Goal: Task Accomplishment & Management: Complete application form

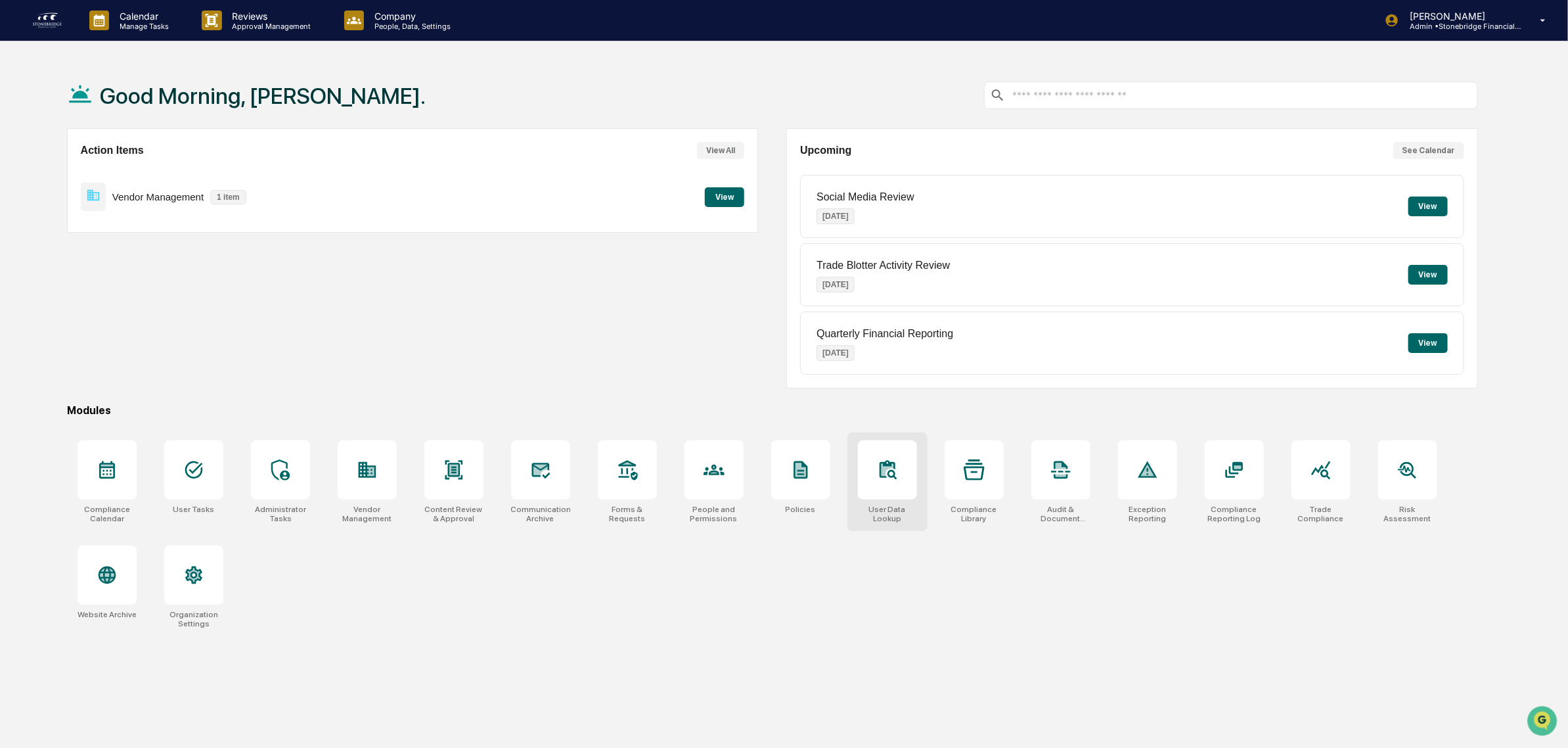
click at [866, 486] on div at bounding box center [887, 470] width 59 height 59
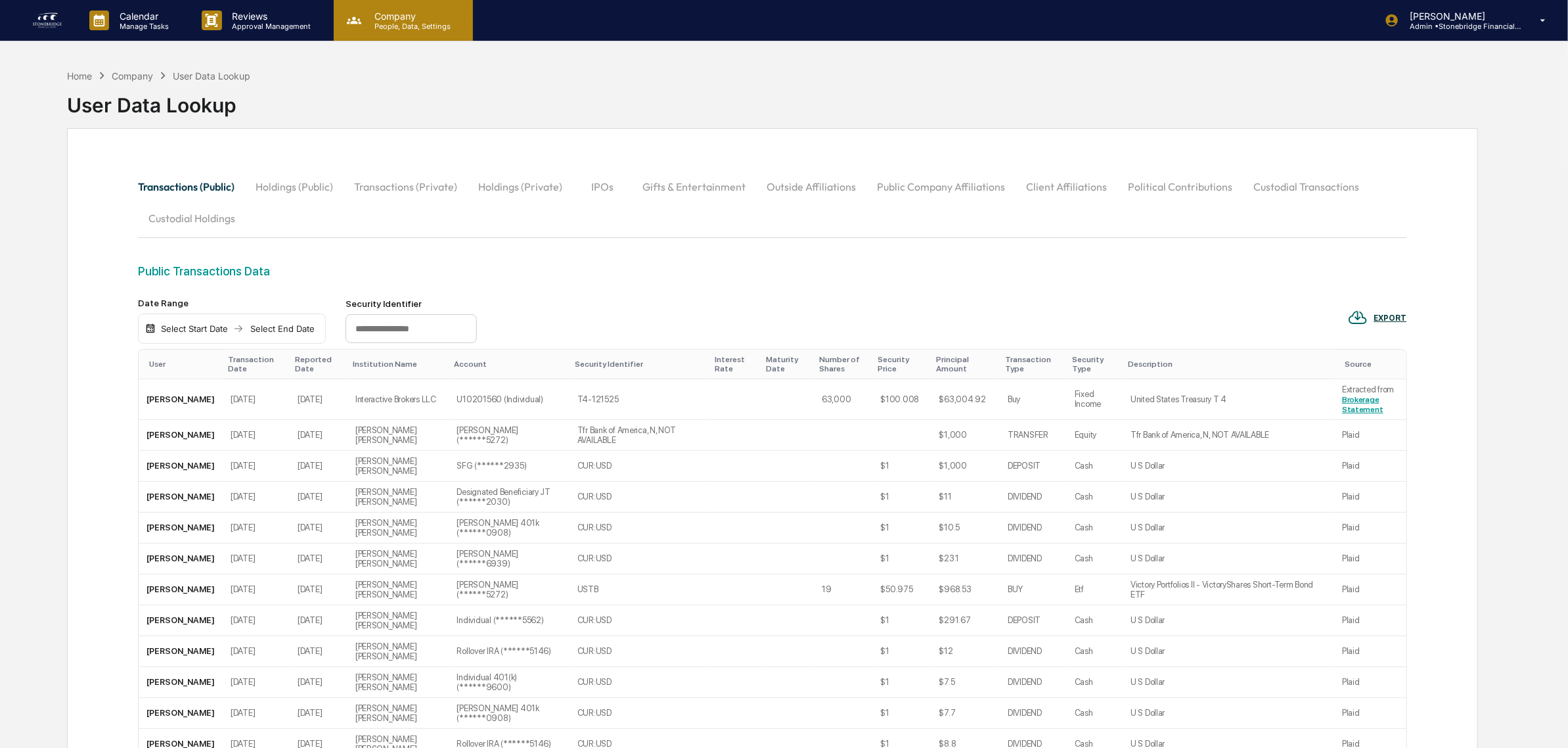
click at [422, 28] on p "People, Data, Settings" at bounding box center [411, 26] width 93 height 9
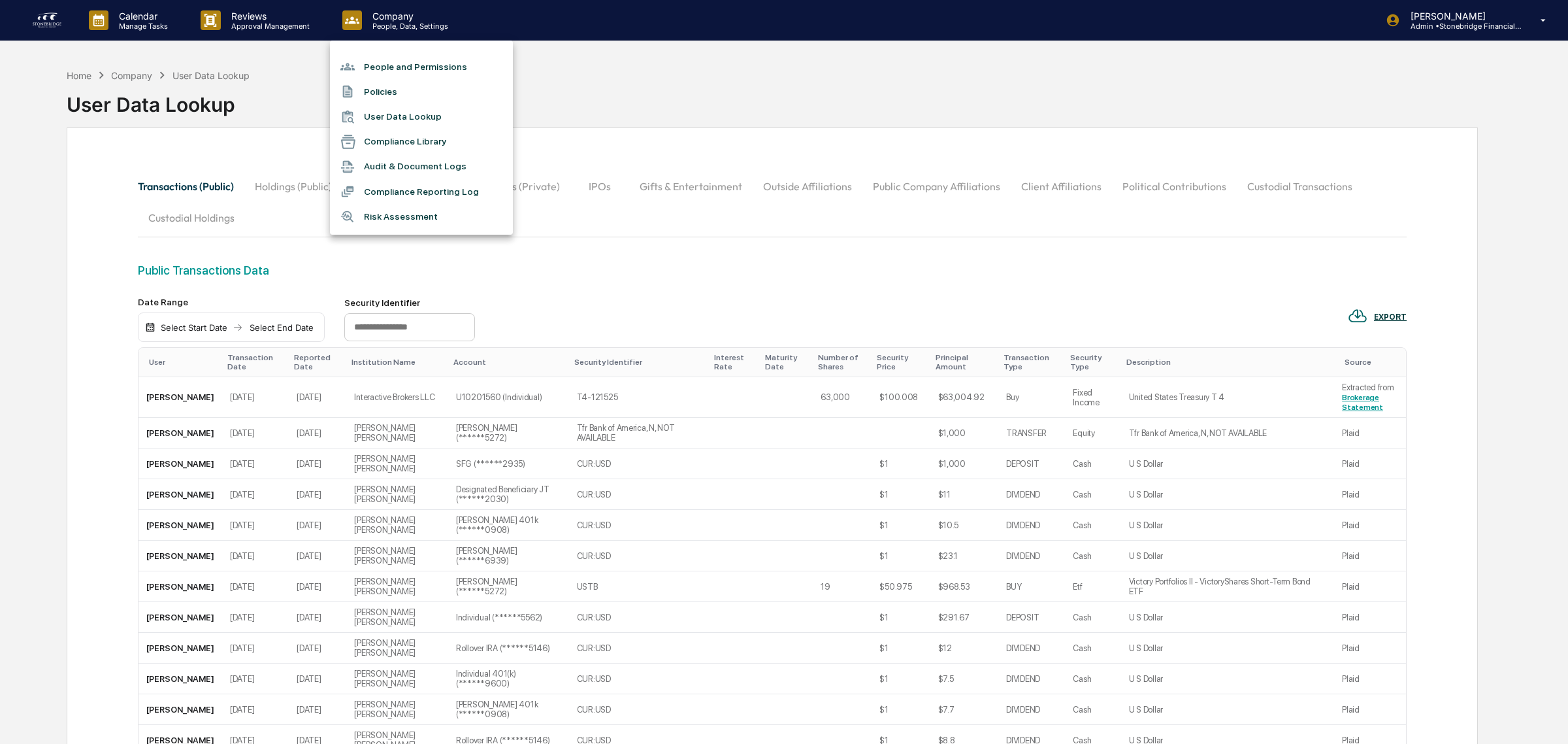
click at [410, 60] on li "People and Permissions" at bounding box center [421, 67] width 183 height 25
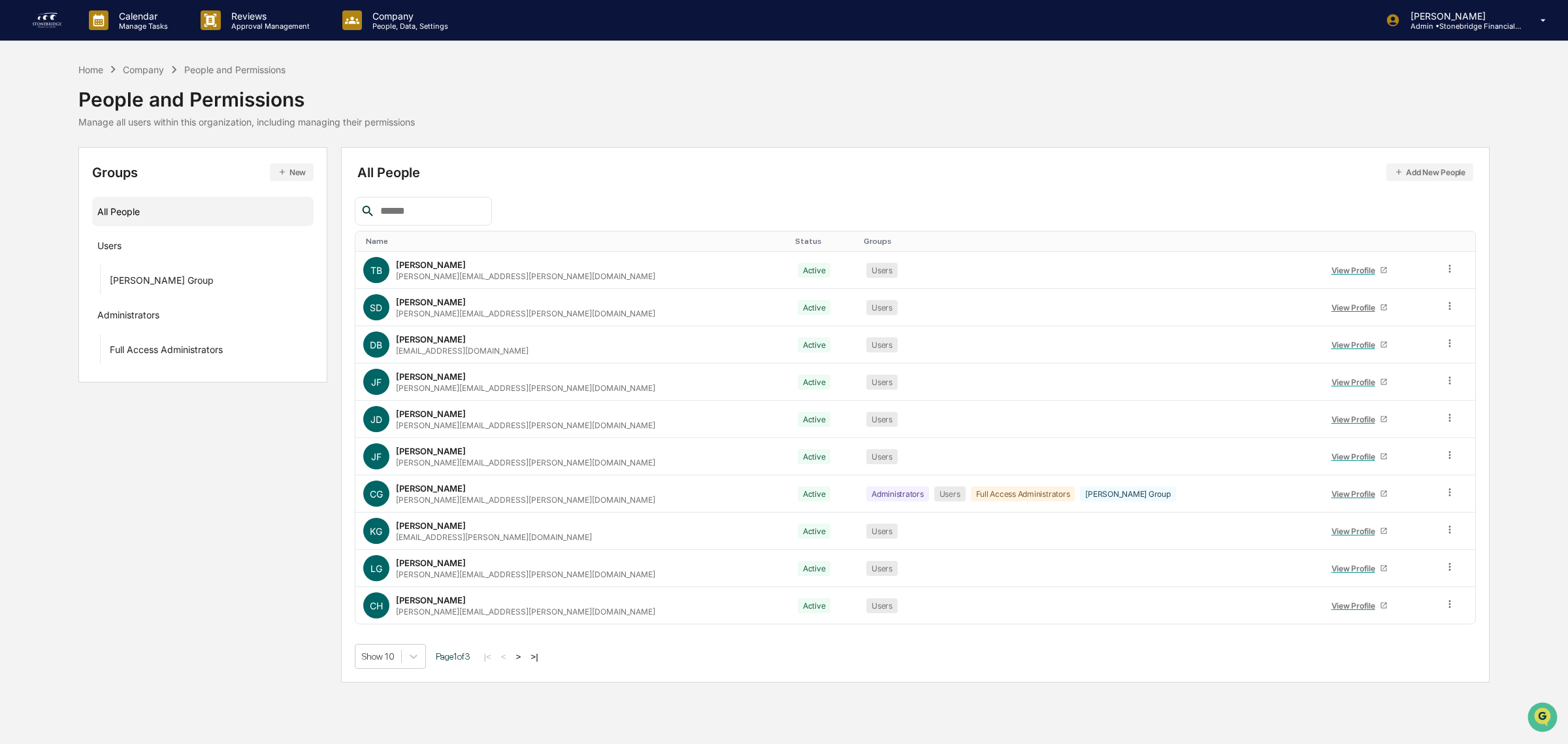
click at [525, 661] on button ">" at bounding box center [519, 656] width 13 height 11
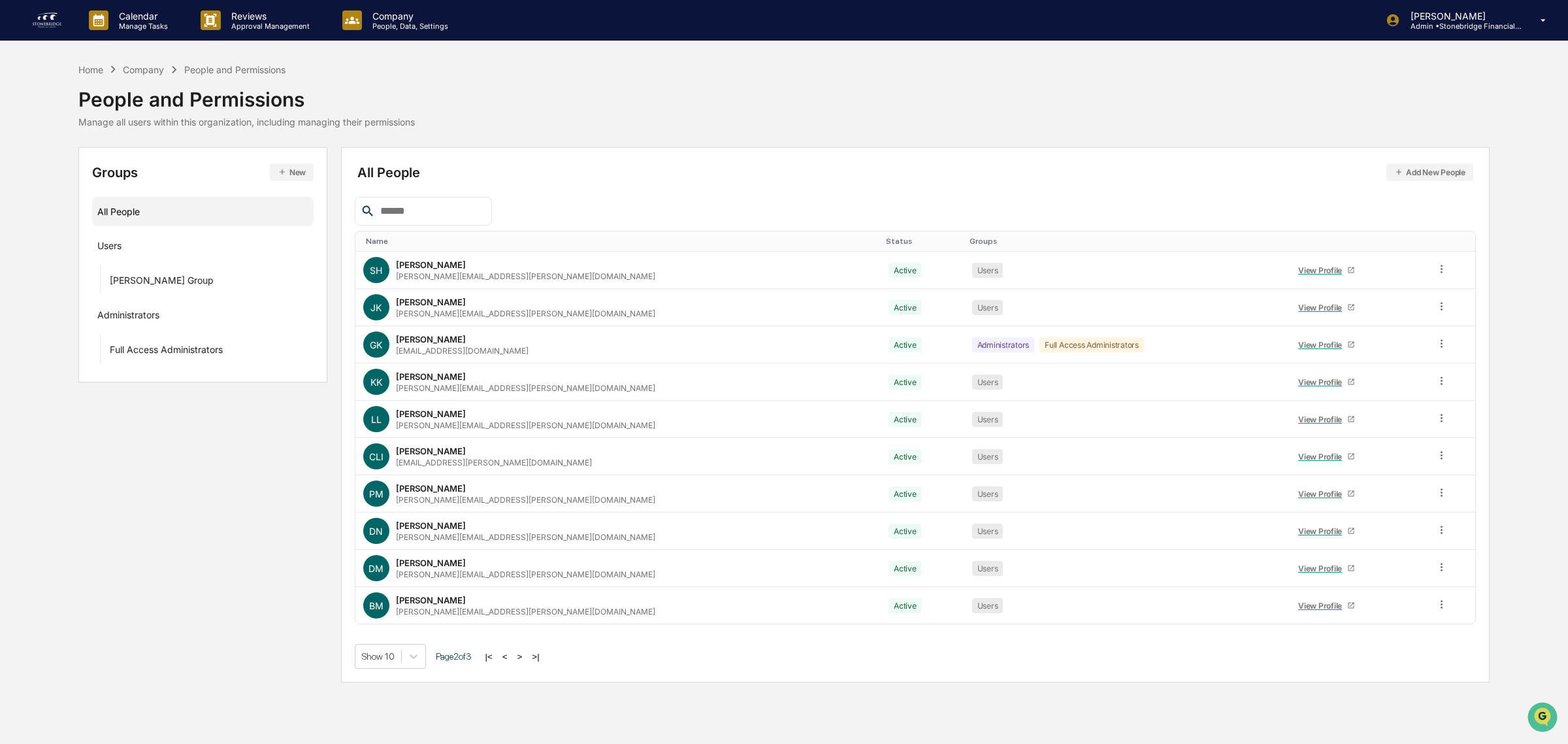
click at [525, 662] on button ">" at bounding box center [520, 656] width 13 height 11
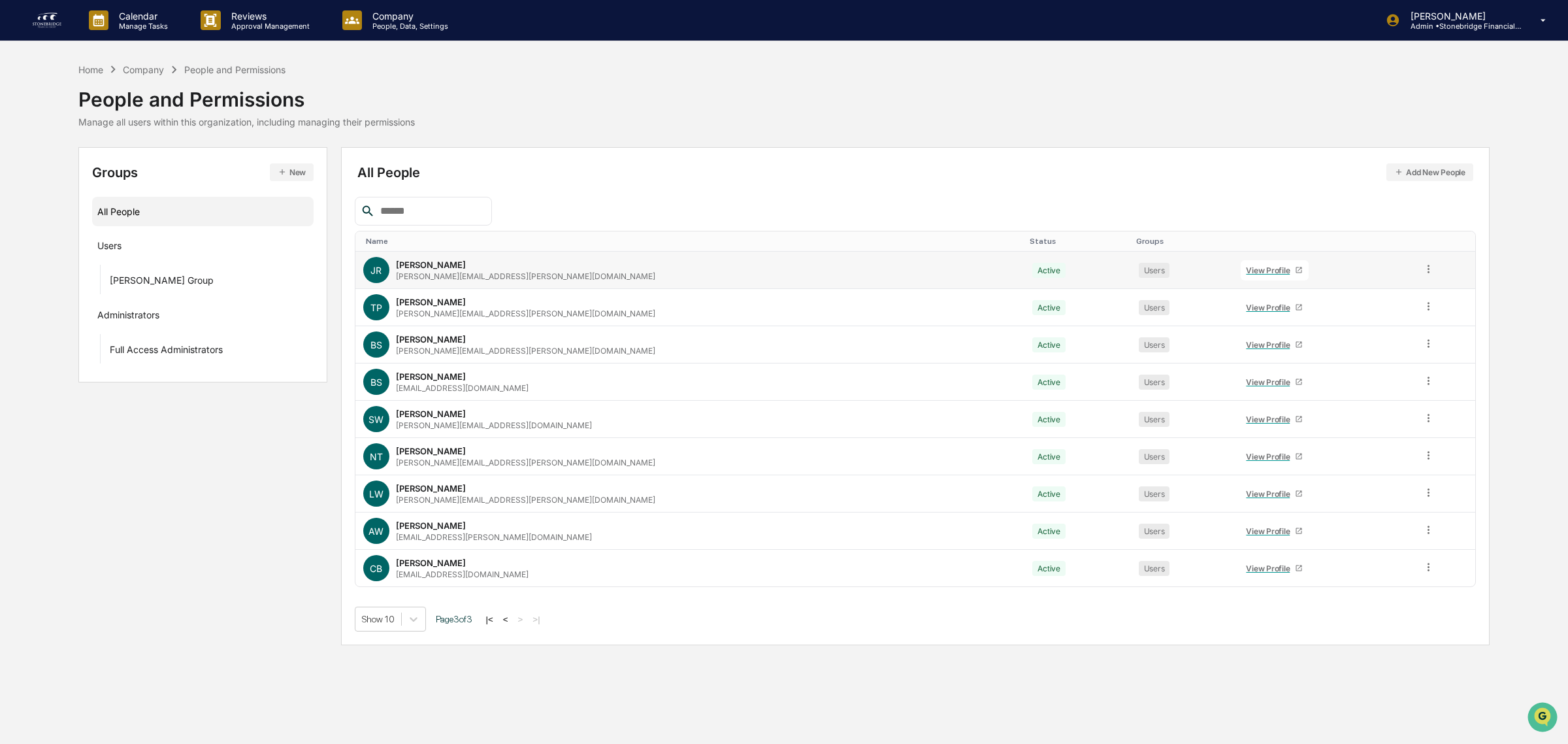
click at [450, 283] on td "JR Jeremy Rivers jeremy.rivers@stonebridgefg.com" at bounding box center [690, 270] width 669 height 37
click at [445, 275] on div "jeremy.rivers@stonebridgefg.com" at bounding box center [525, 276] width 259 height 10
click at [1240, 262] on link "View Profile" at bounding box center [1274, 271] width 68 height 21
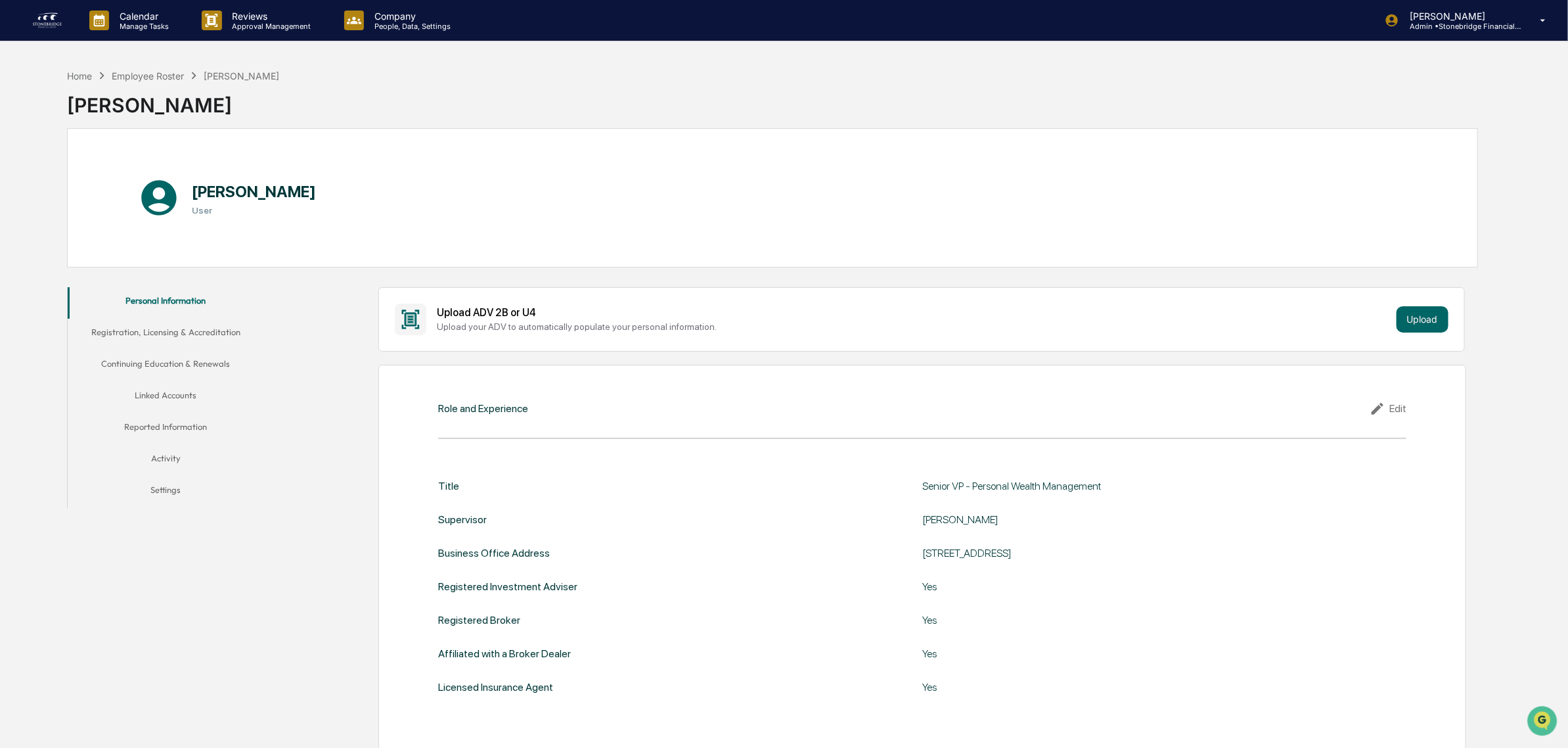
click at [168, 424] on button "Reported Information" at bounding box center [166, 429] width 197 height 32
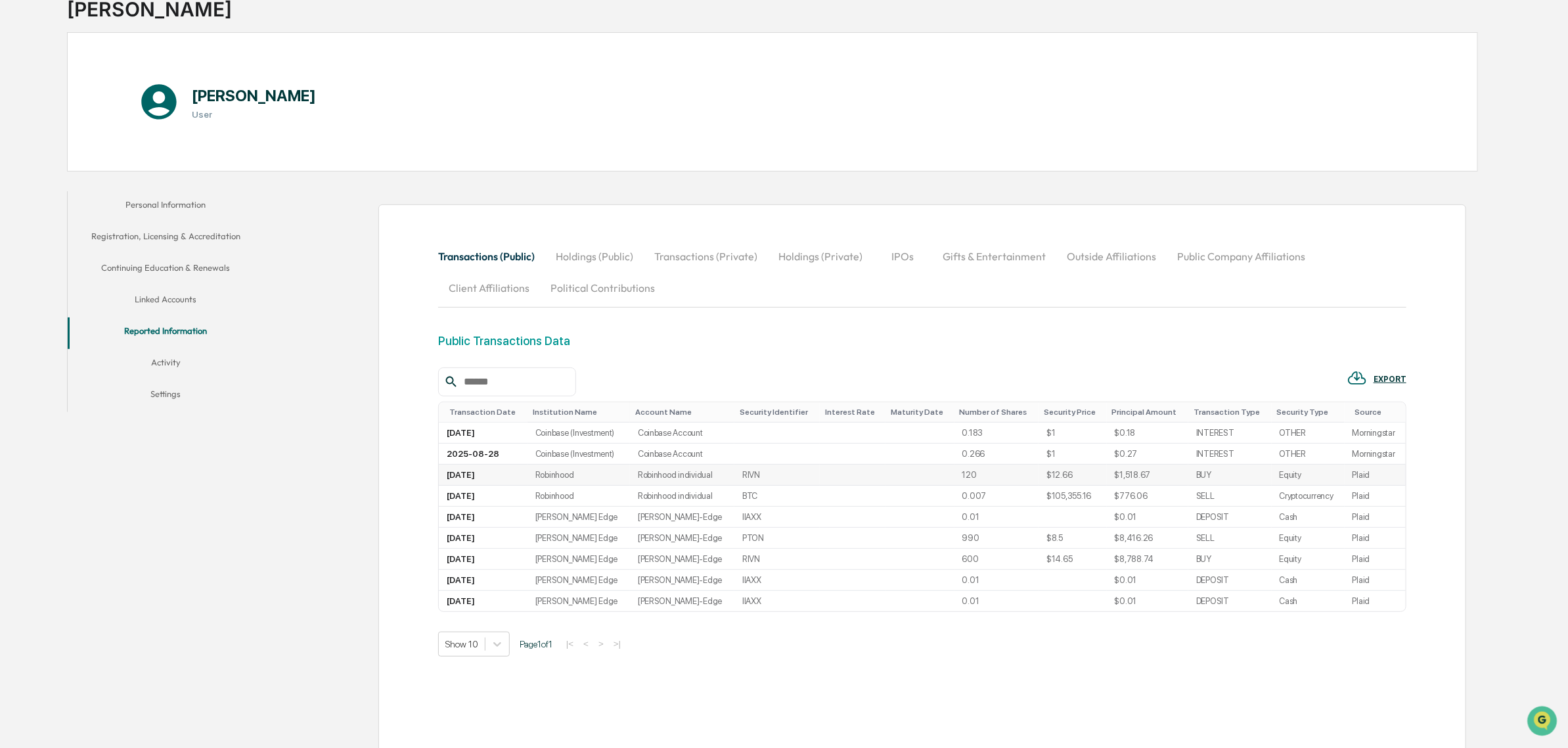
scroll to position [155, 0]
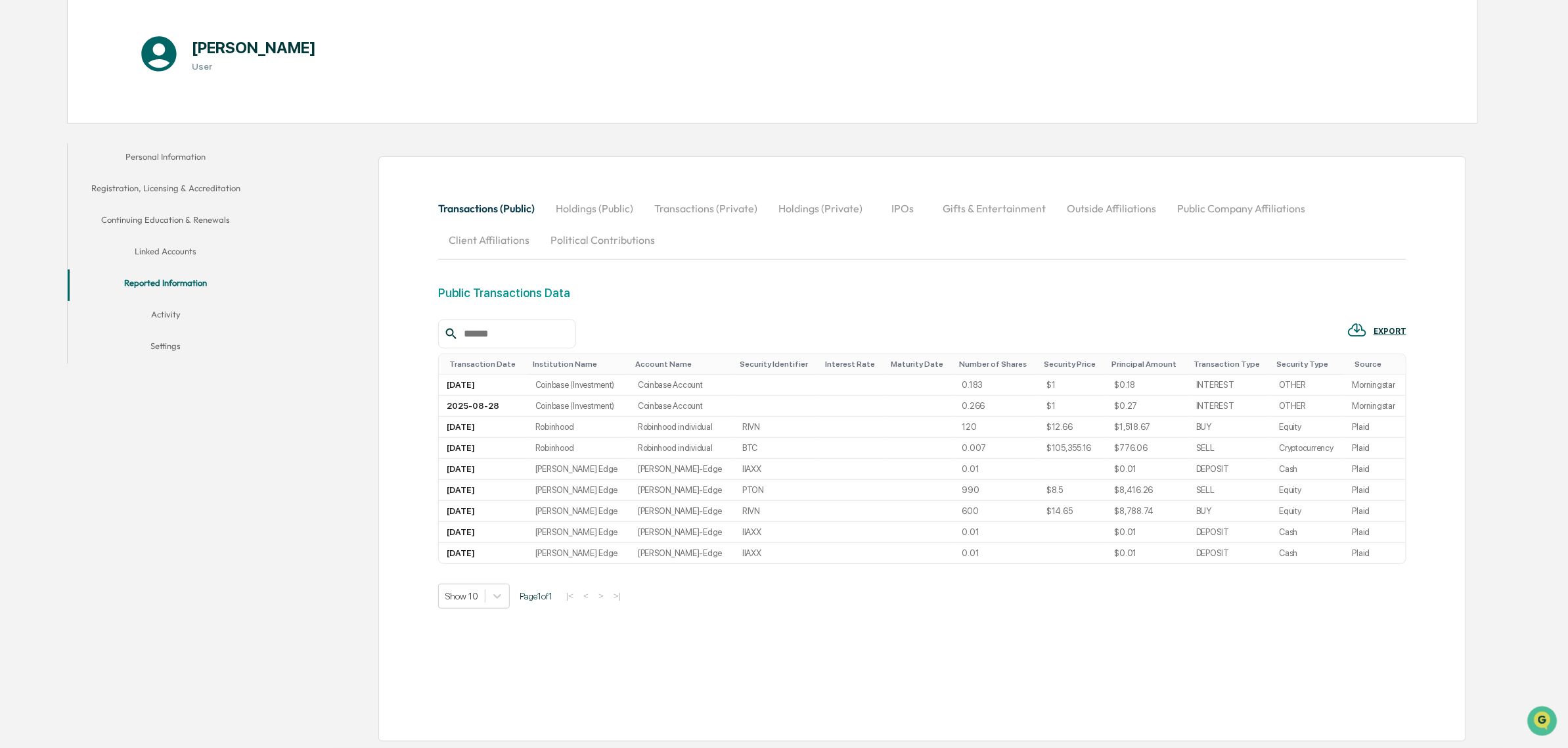
click at [154, 243] on button "Linked Accounts" at bounding box center [166, 254] width 197 height 32
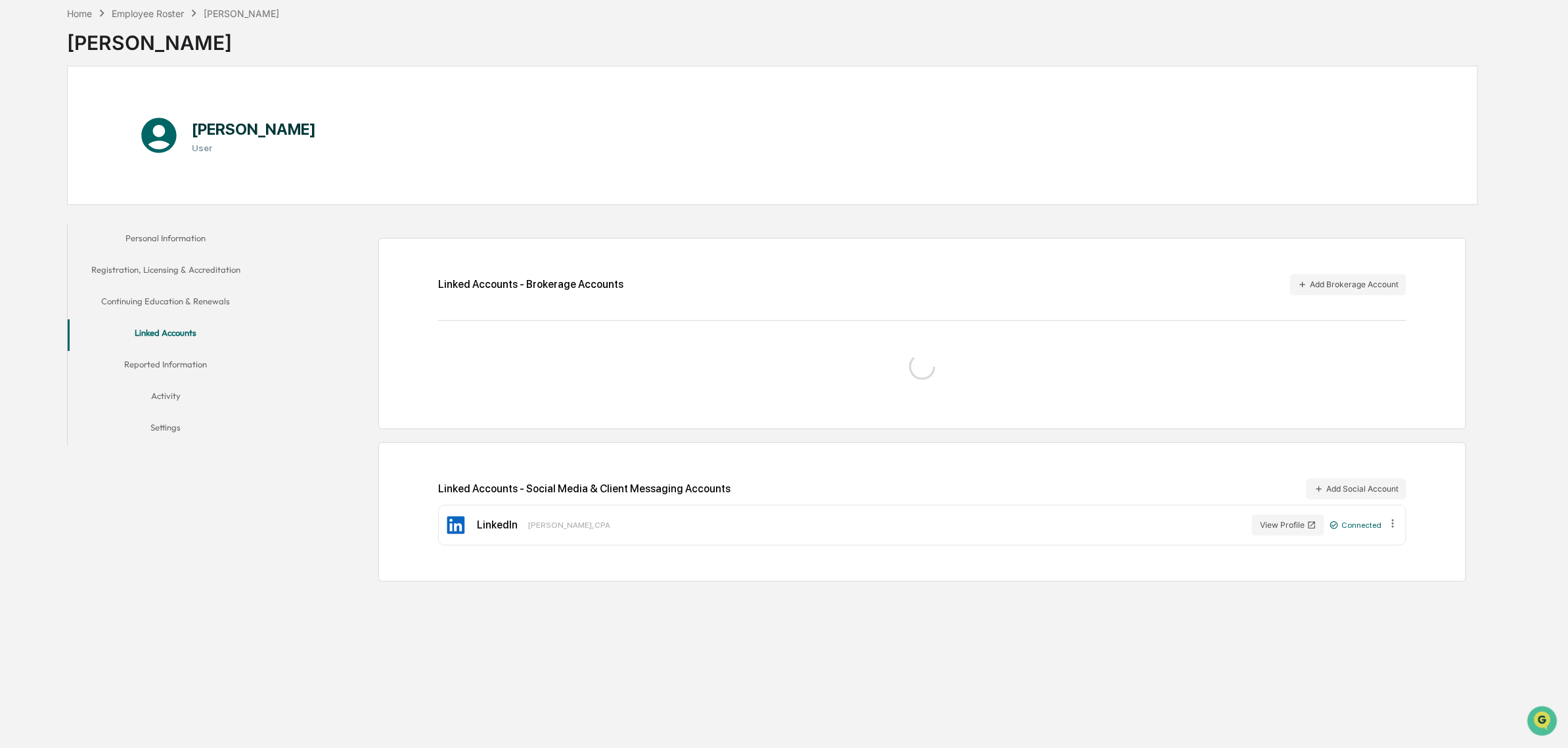
click at [154, 293] on button "Continuing Education & Renewals" at bounding box center [166, 303] width 197 height 32
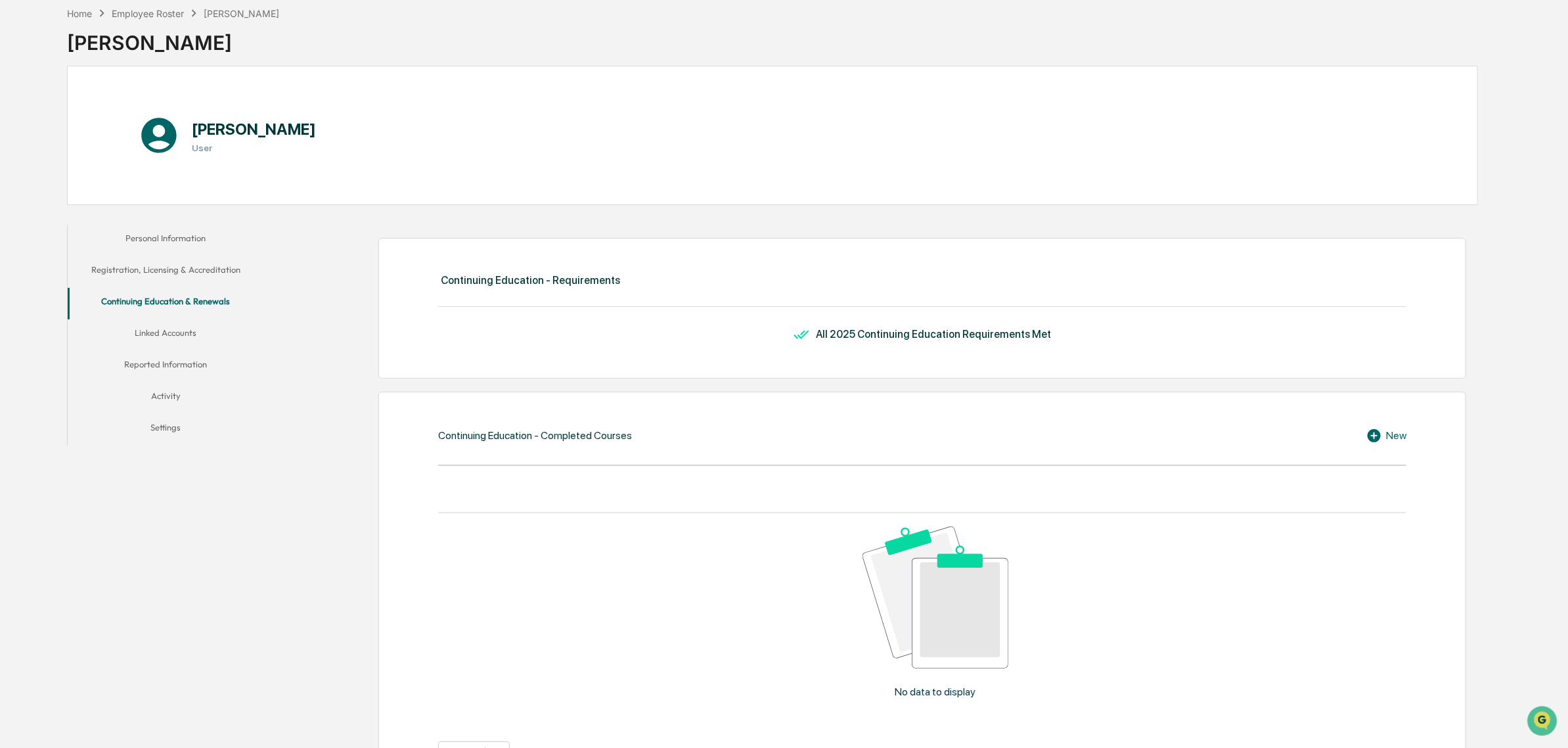
click at [155, 279] on button "Registration, Licensing & Accreditation" at bounding box center [166, 272] width 197 height 32
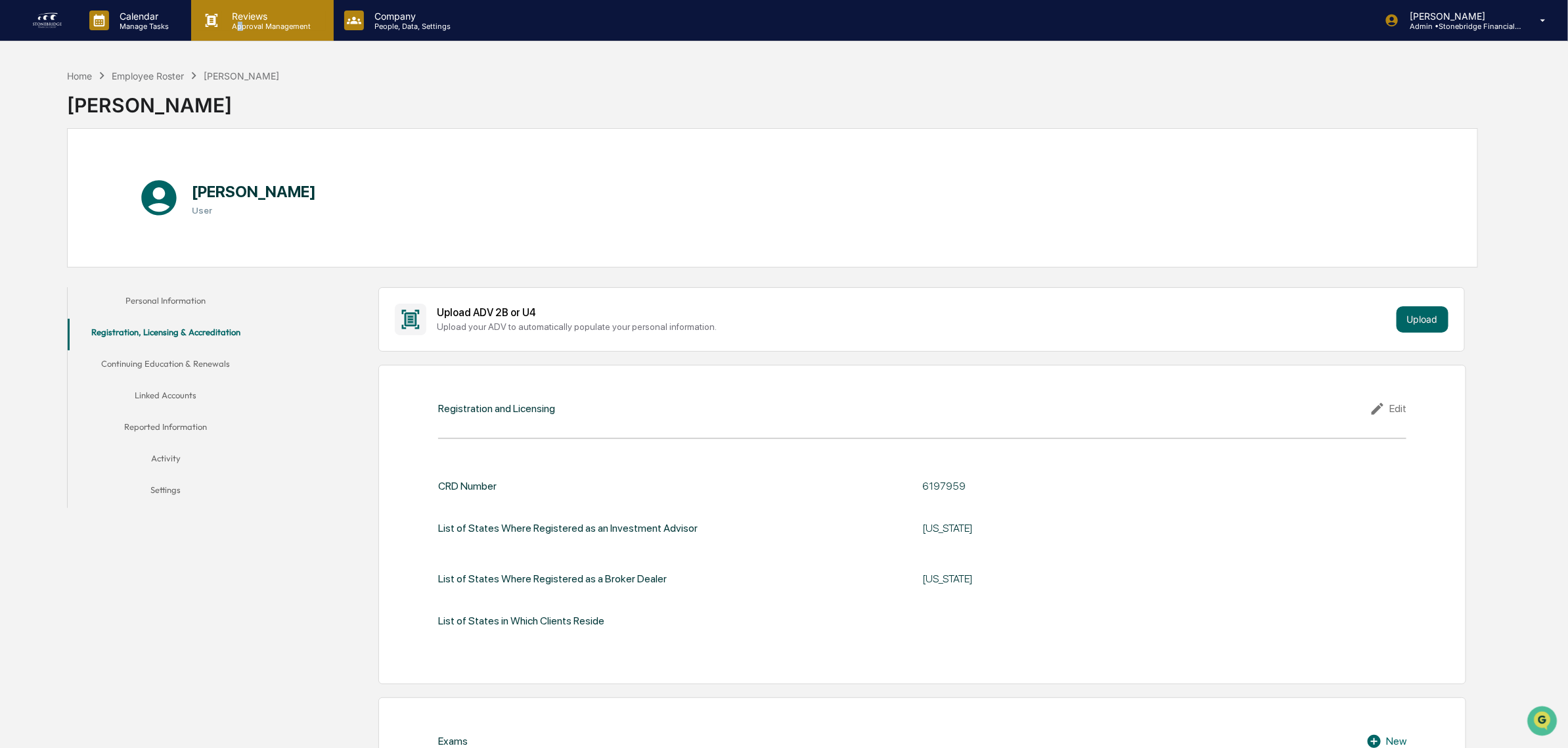
click at [240, 27] on p "Approval Management" at bounding box center [270, 26] width 96 height 9
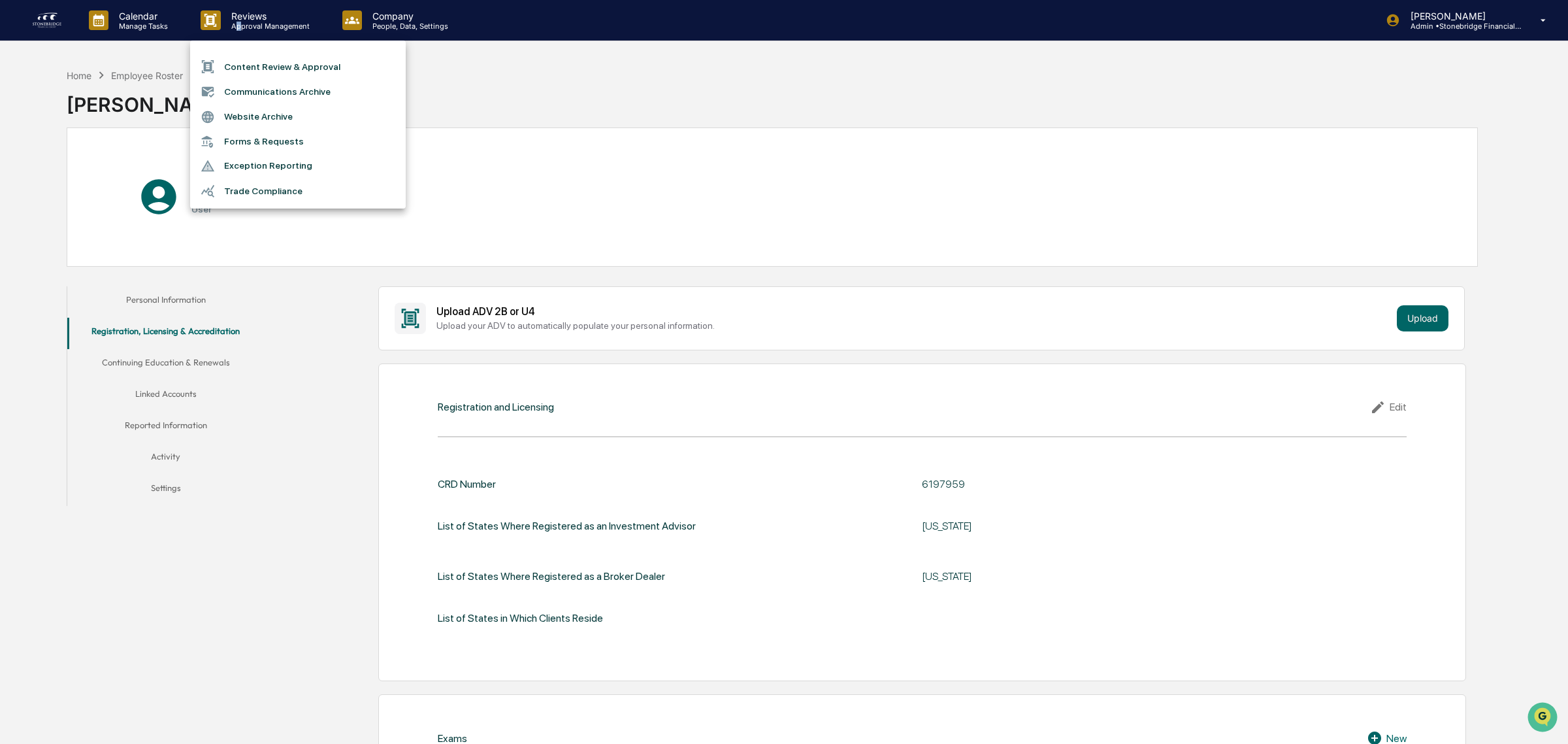
click at [425, 23] on div at bounding box center [784, 372] width 1568 height 744
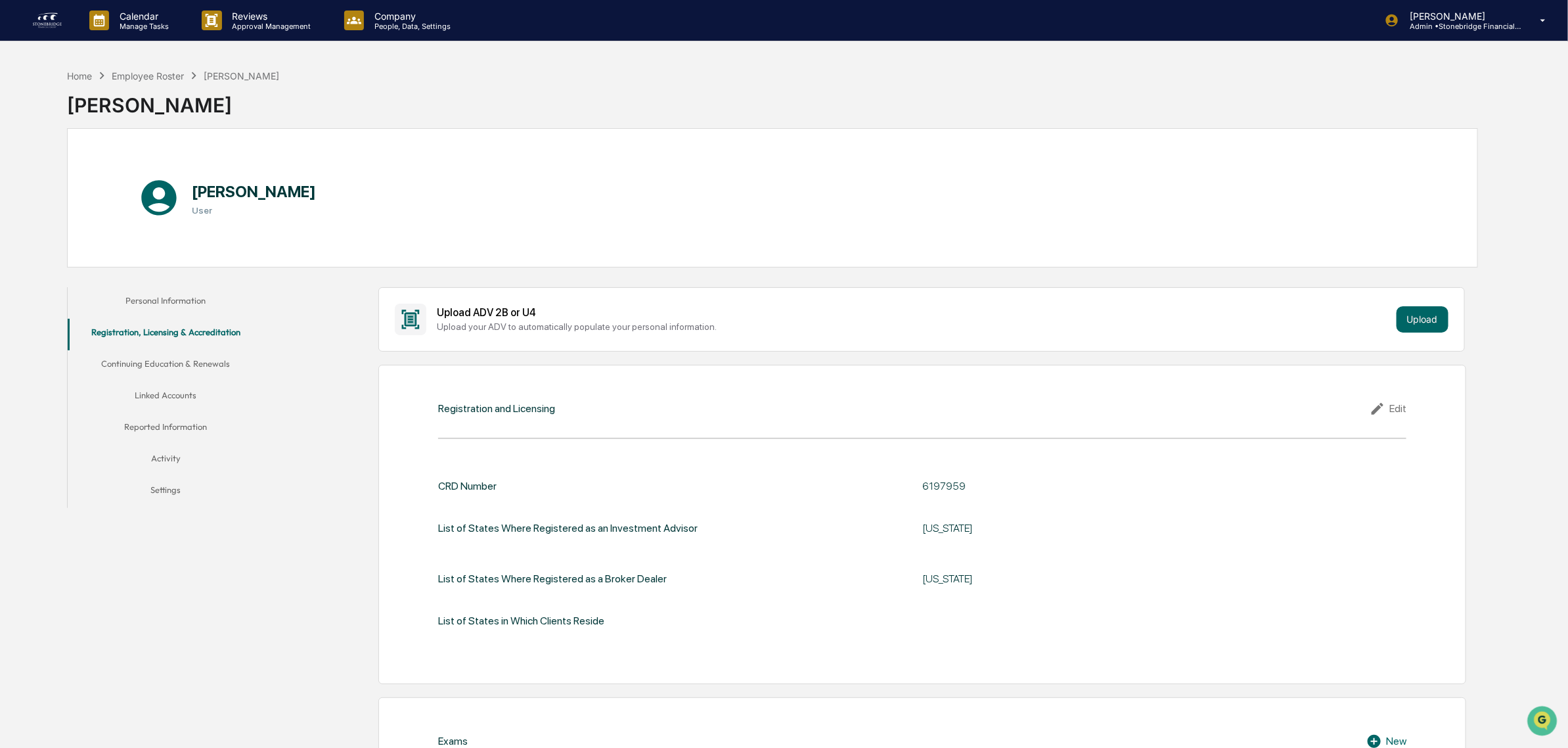
click at [55, 18] on img at bounding box center [47, 20] width 32 height 21
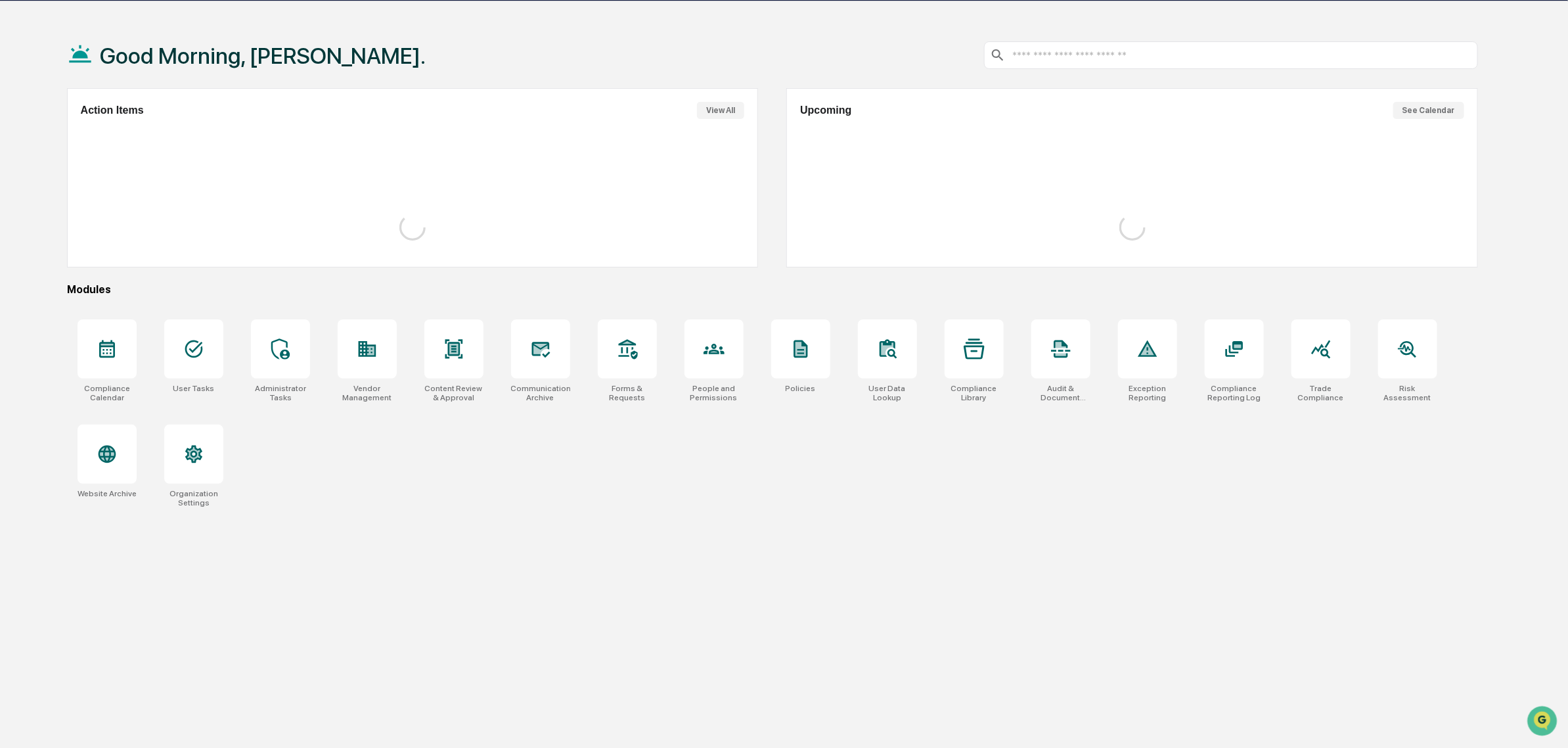
scroll to position [62, 0]
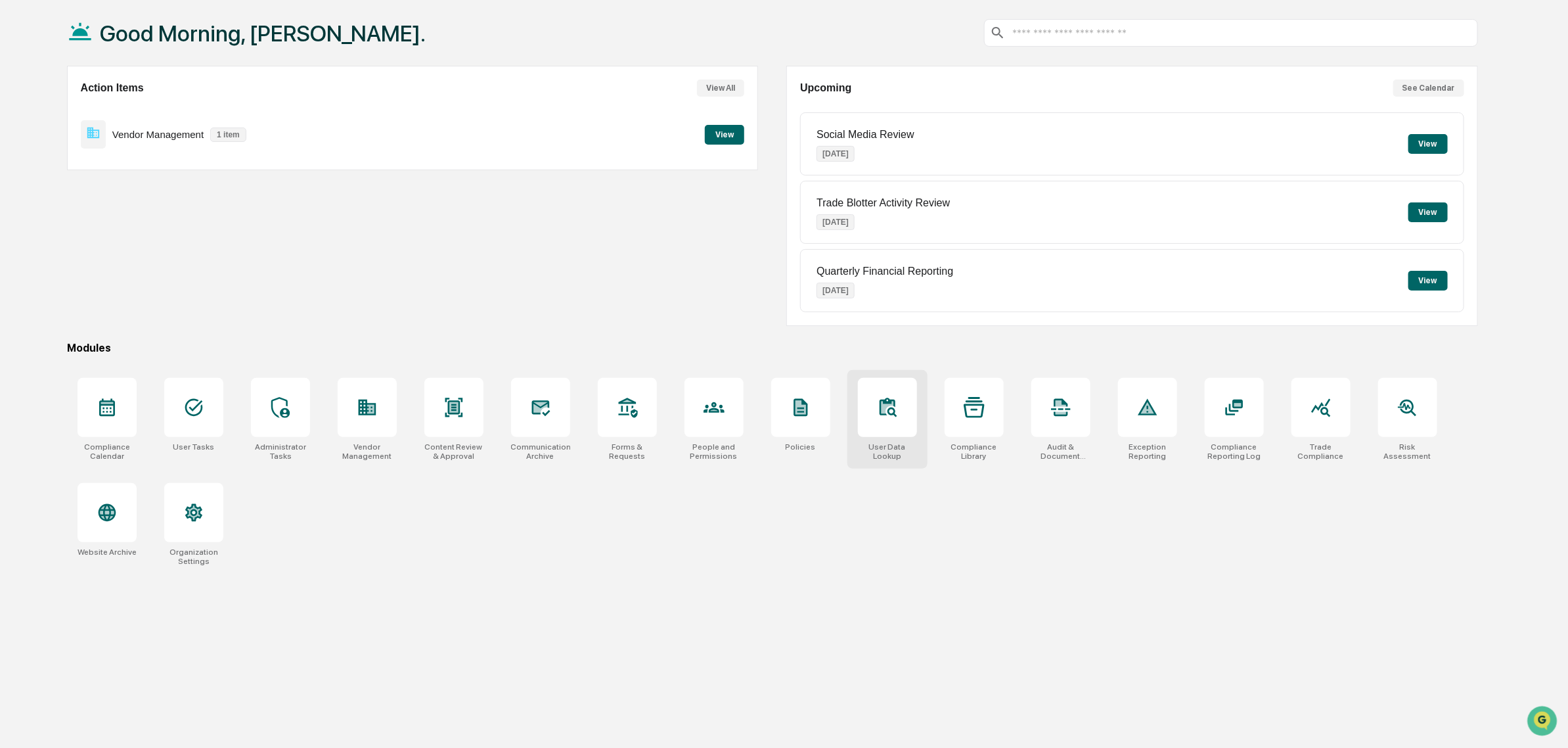
click at [887, 415] on icon at bounding box center [892, 412] width 10 height 10
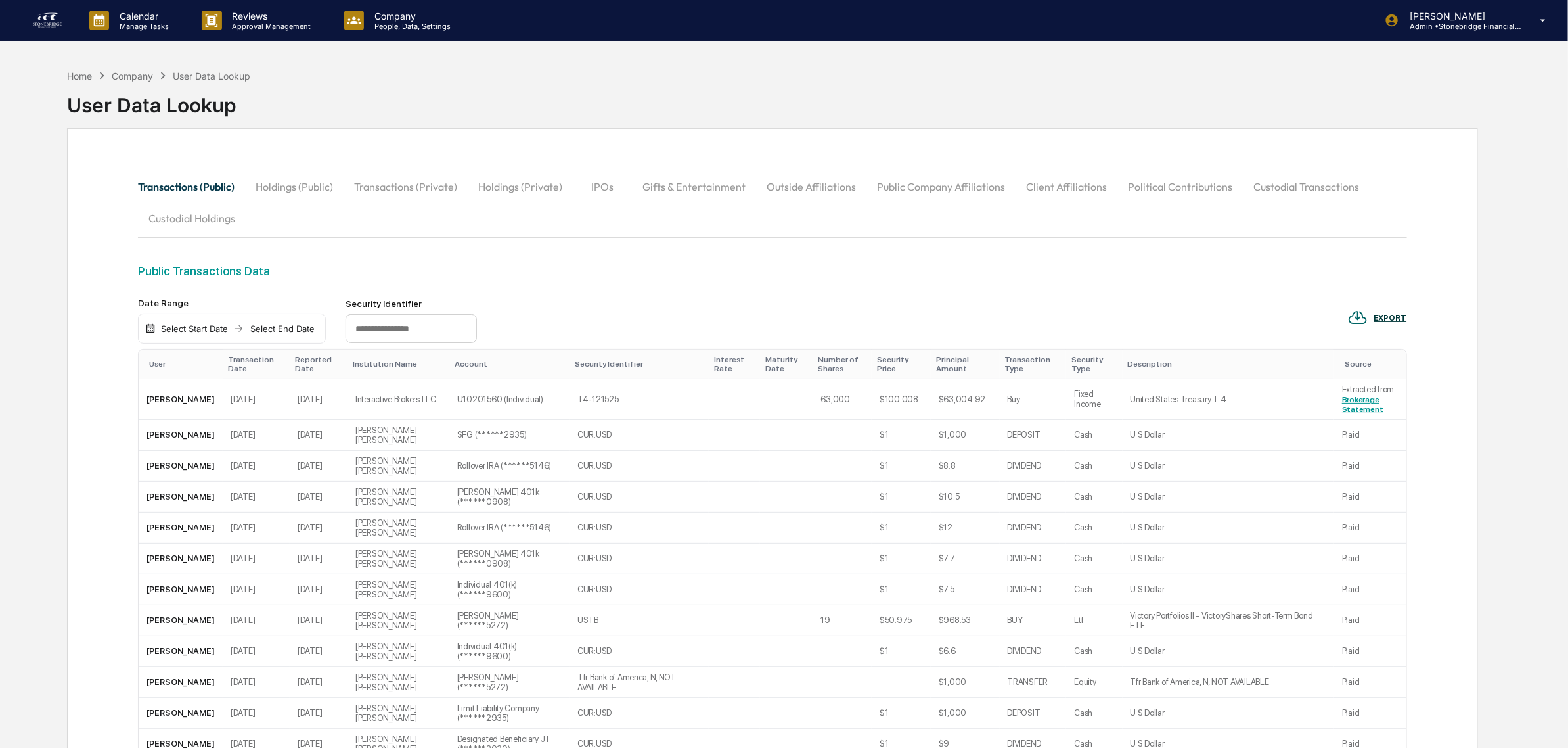
click at [918, 186] on button "Public Company Affiliations" at bounding box center [941, 186] width 149 height 32
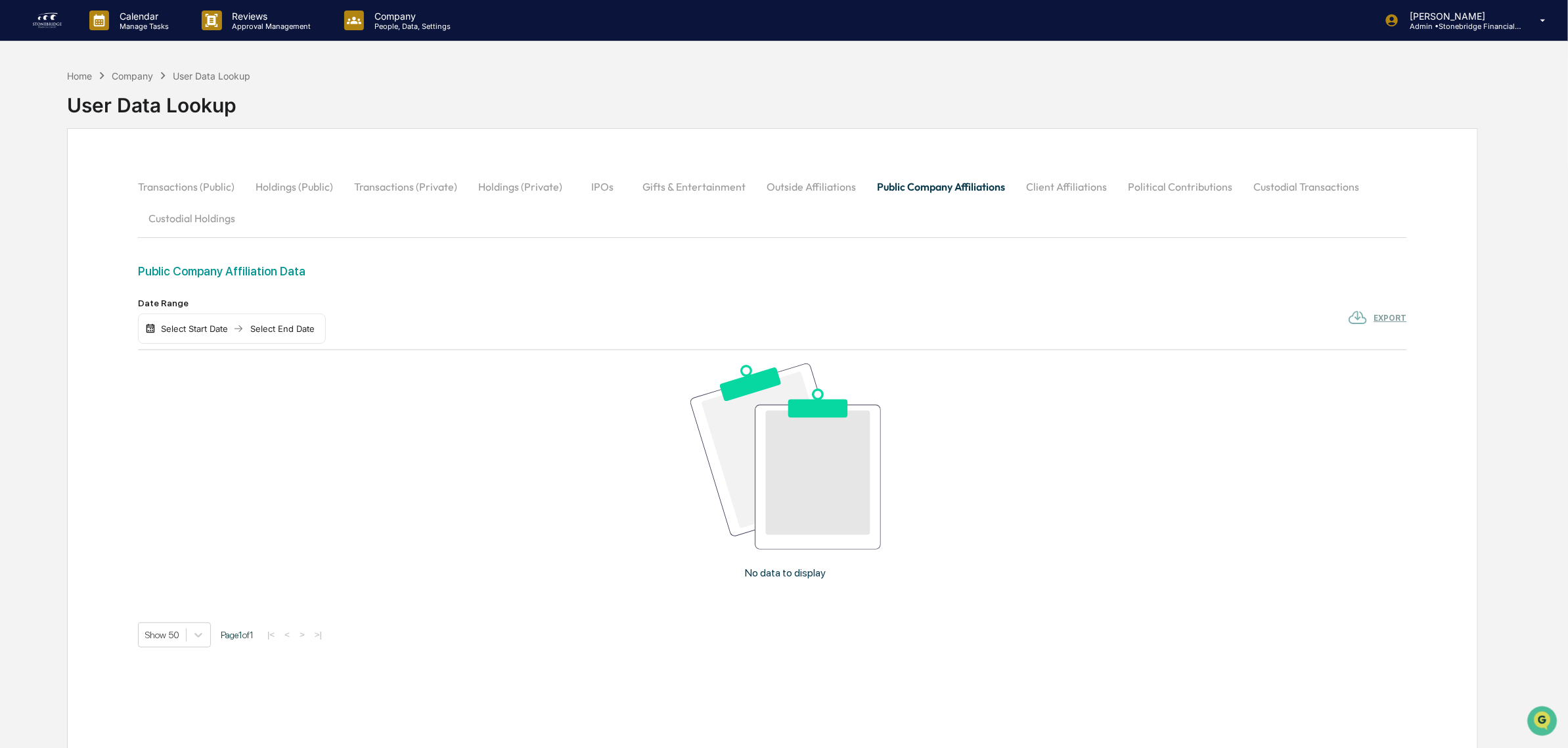
click at [1170, 187] on button "Political Contributions" at bounding box center [1180, 186] width 126 height 32
click at [808, 186] on button "Outside Affiliations" at bounding box center [811, 186] width 110 height 32
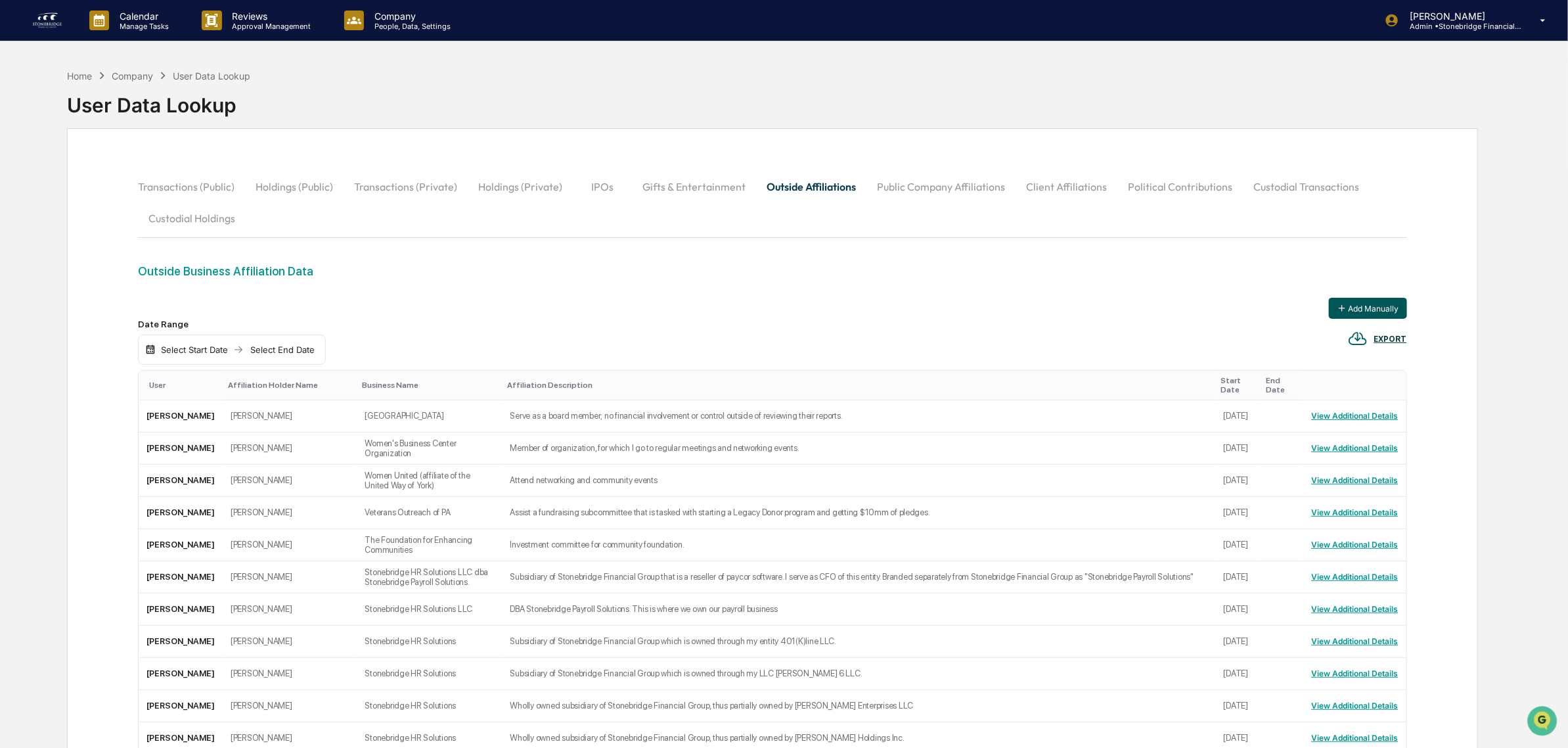
click at [1348, 302] on button "Add Manually" at bounding box center [1368, 308] width 78 height 21
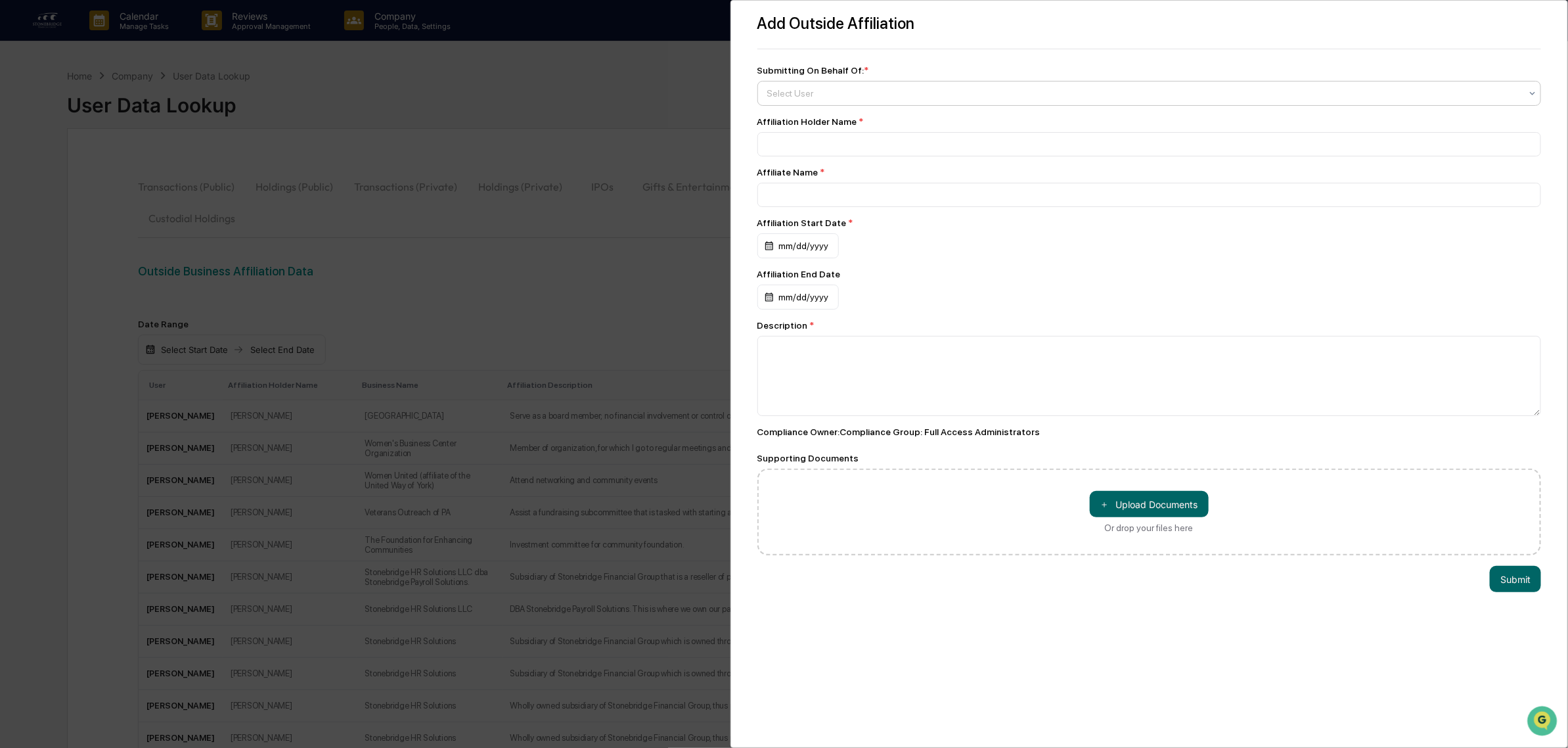
click at [848, 91] on div at bounding box center [1144, 93] width 754 height 13
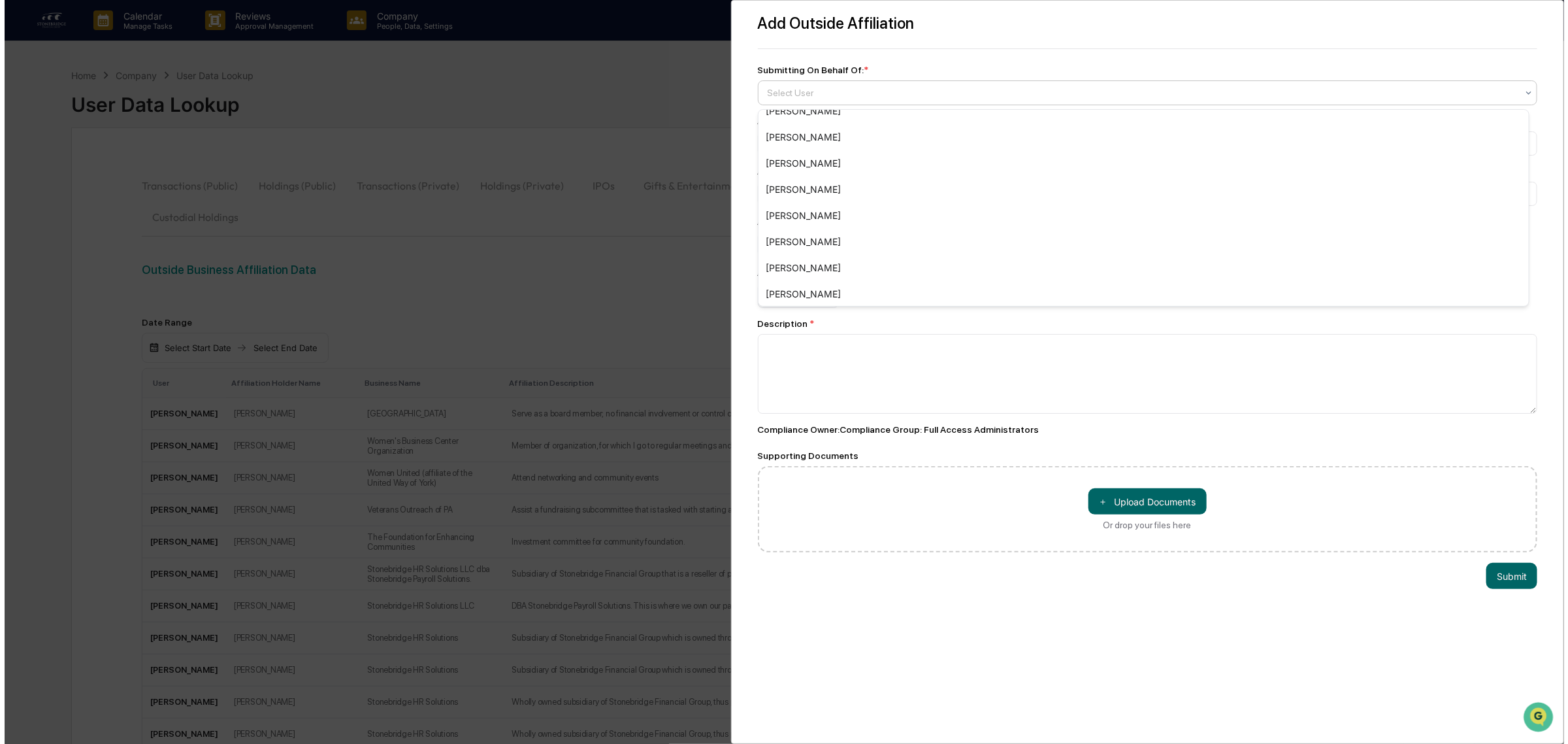
scroll to position [404, 0]
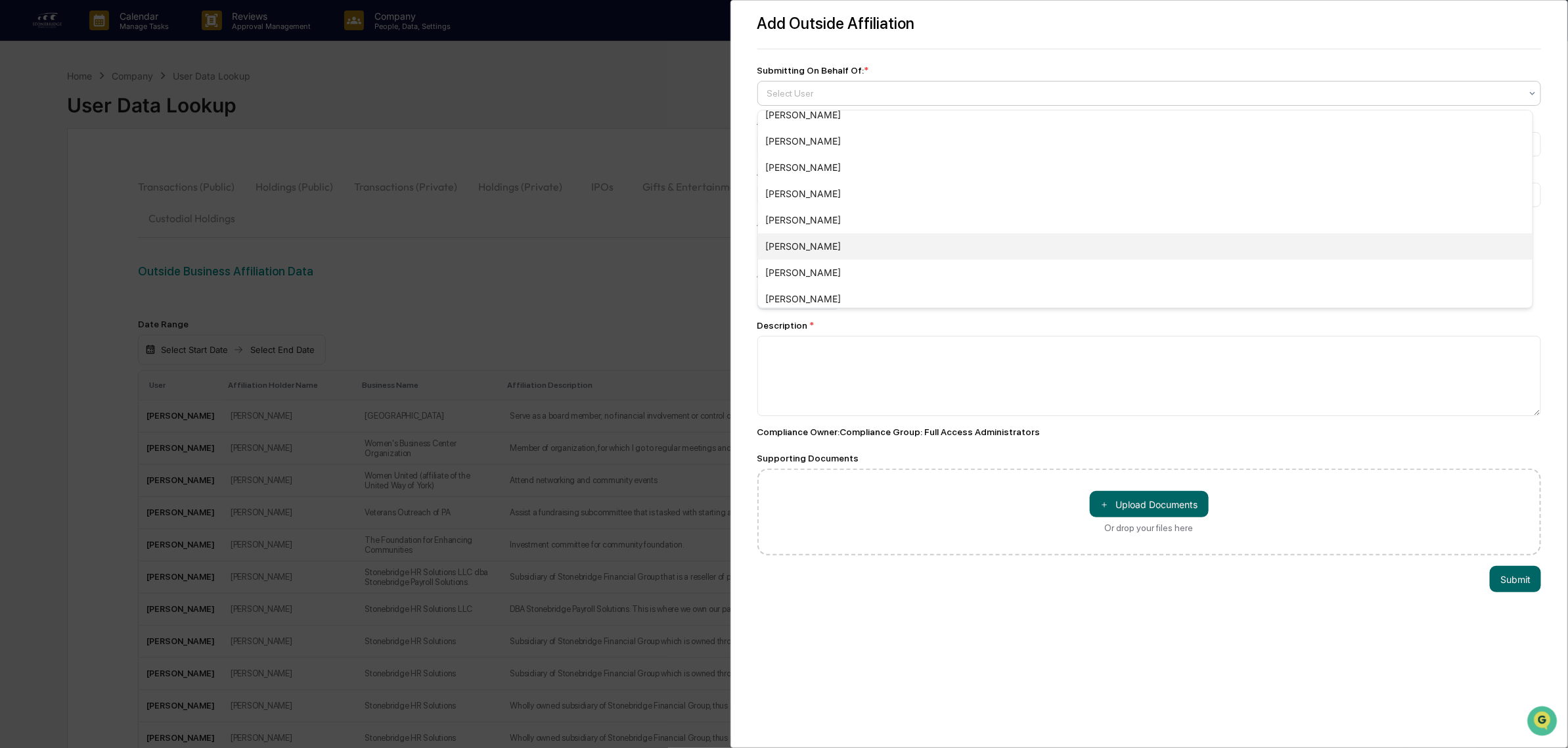
click at [819, 247] on div "[PERSON_NAME]" at bounding box center [1145, 247] width 774 height 27
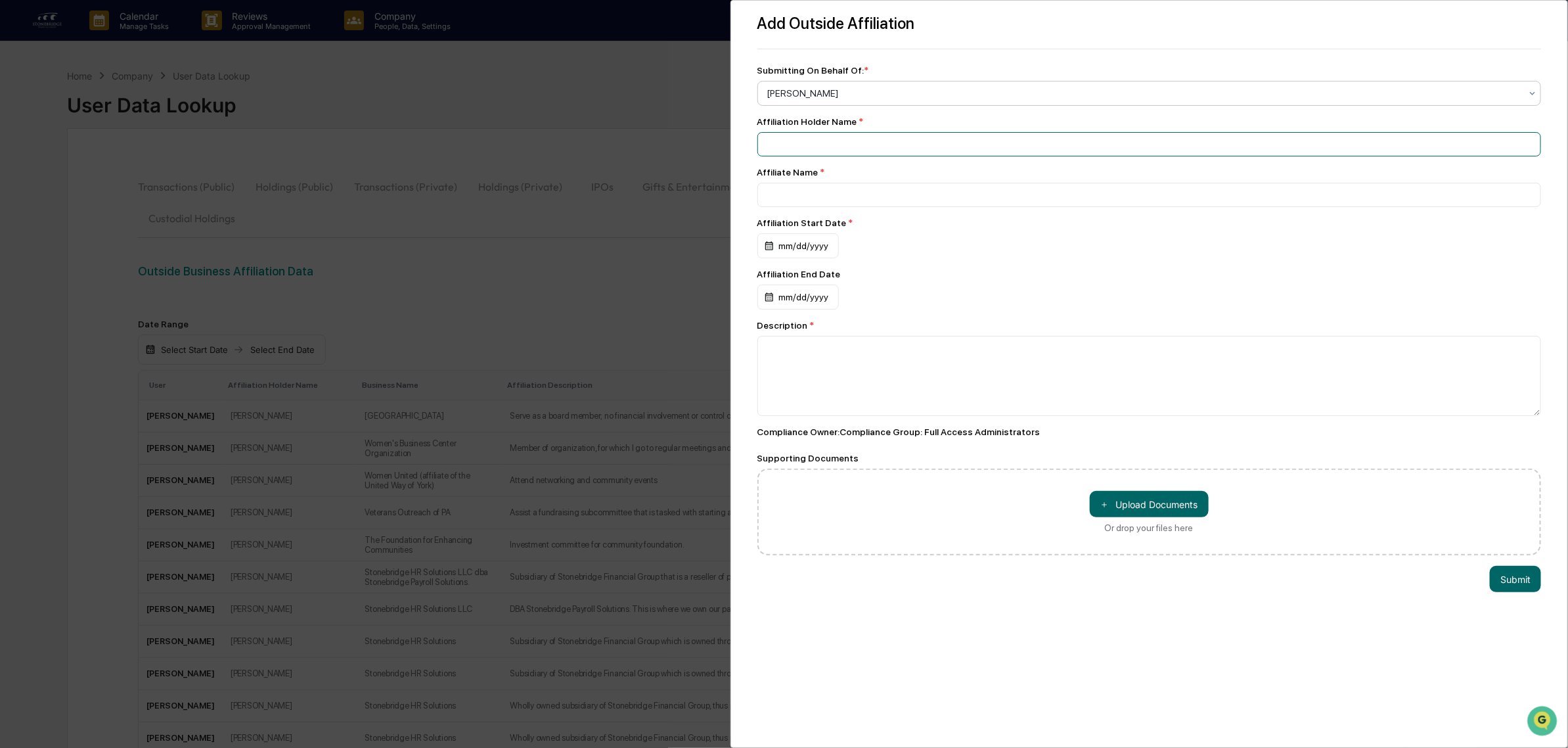
click at [825, 145] on input at bounding box center [1149, 144] width 784 height 24
type input "**********"
type input "*"
type input "**********"
click at [771, 245] on div "mm/dd/yyyy" at bounding box center [798, 246] width 81 height 25
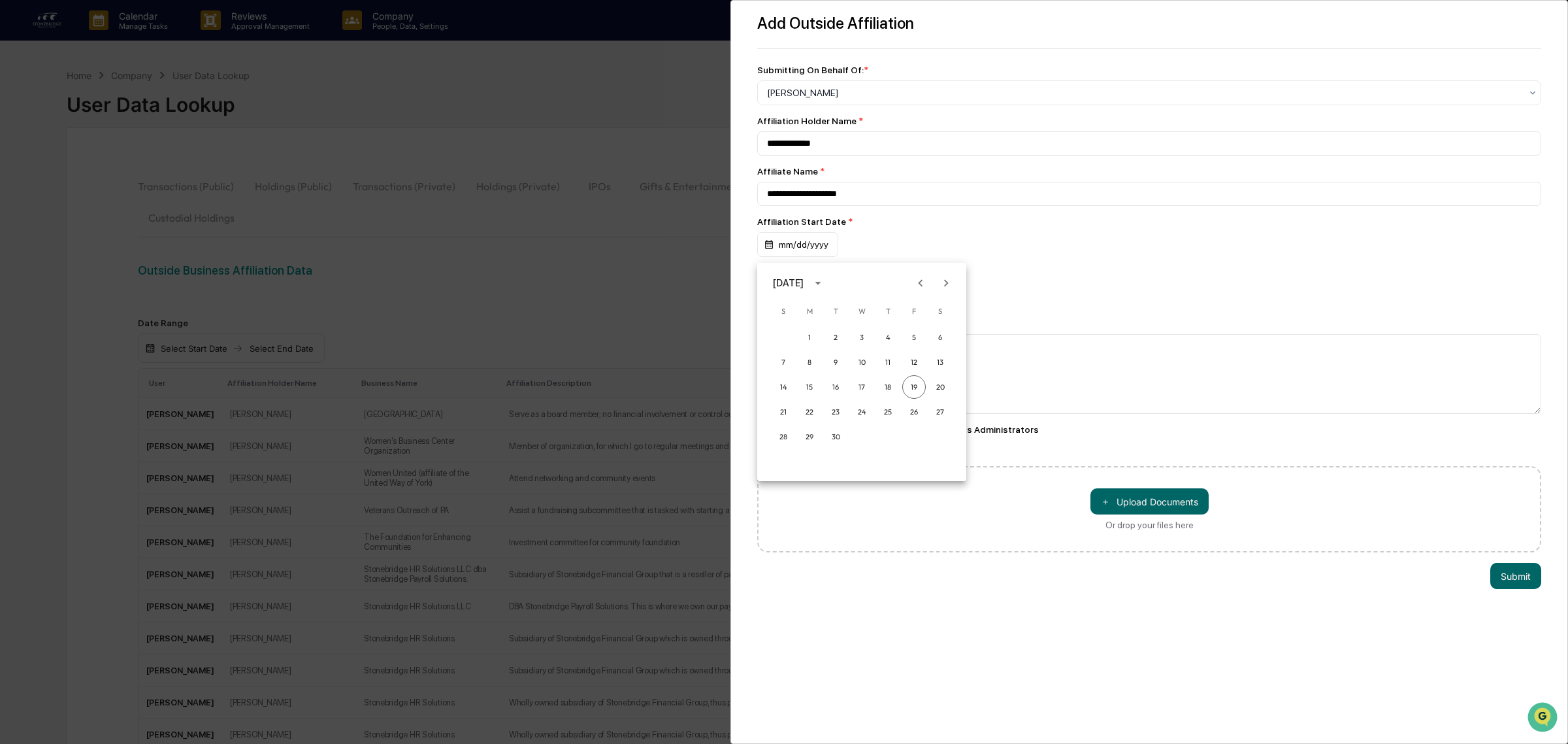
click at [920, 279] on icon "Previous month" at bounding box center [921, 283] width 15 height 15
click at [921, 279] on icon "Previous month" at bounding box center [921, 283] width 15 height 15
click at [921, 279] on icon "Previous month" at bounding box center [921, 283] width 15 height 15
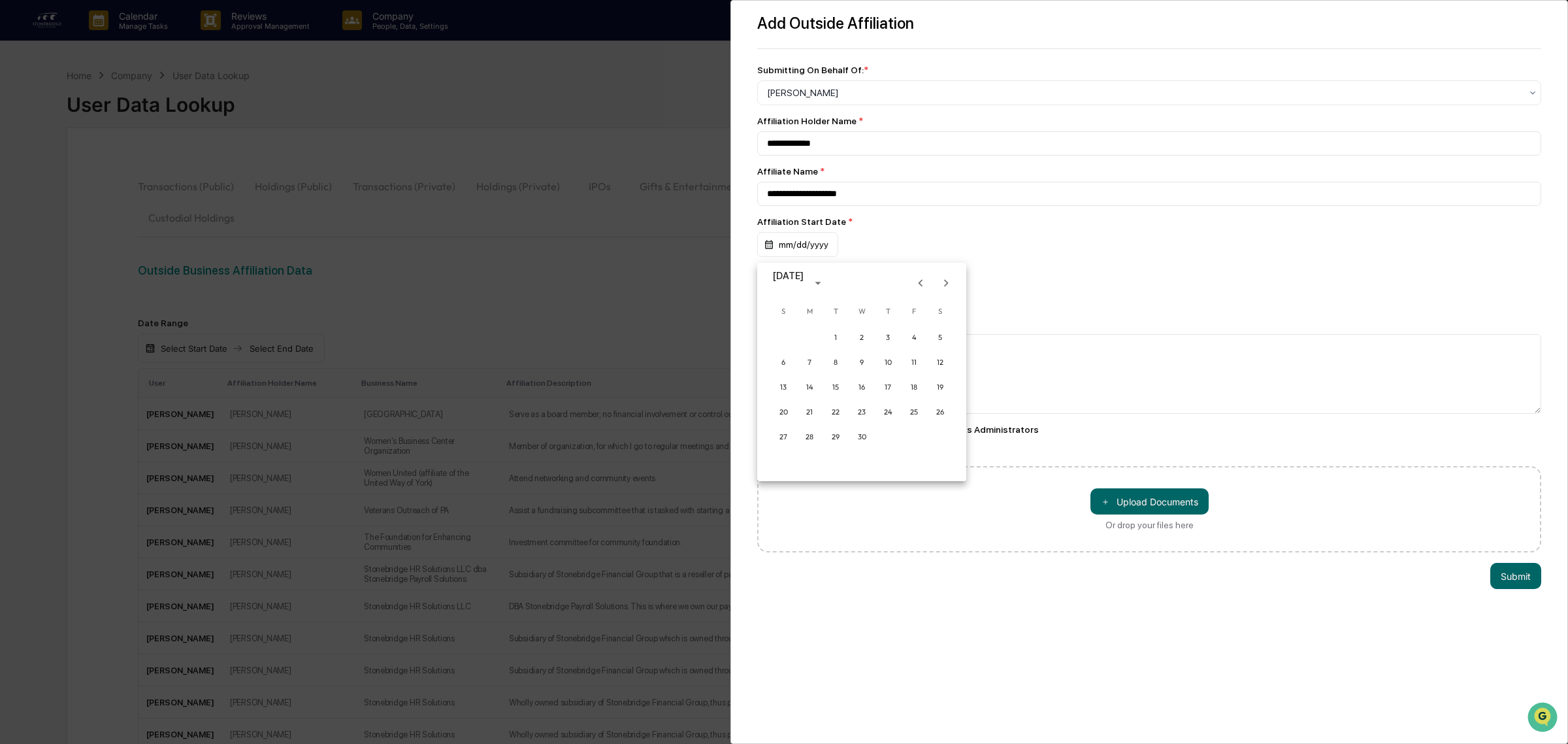
click at [921, 279] on icon "Previous month" at bounding box center [921, 283] width 15 height 15
click at [805, 249] on div at bounding box center [784, 372] width 1568 height 744
click at [771, 249] on div "mm/dd/yyyy" at bounding box center [794, 245] width 81 height 25
click at [780, 244] on div at bounding box center [784, 372] width 1568 height 744
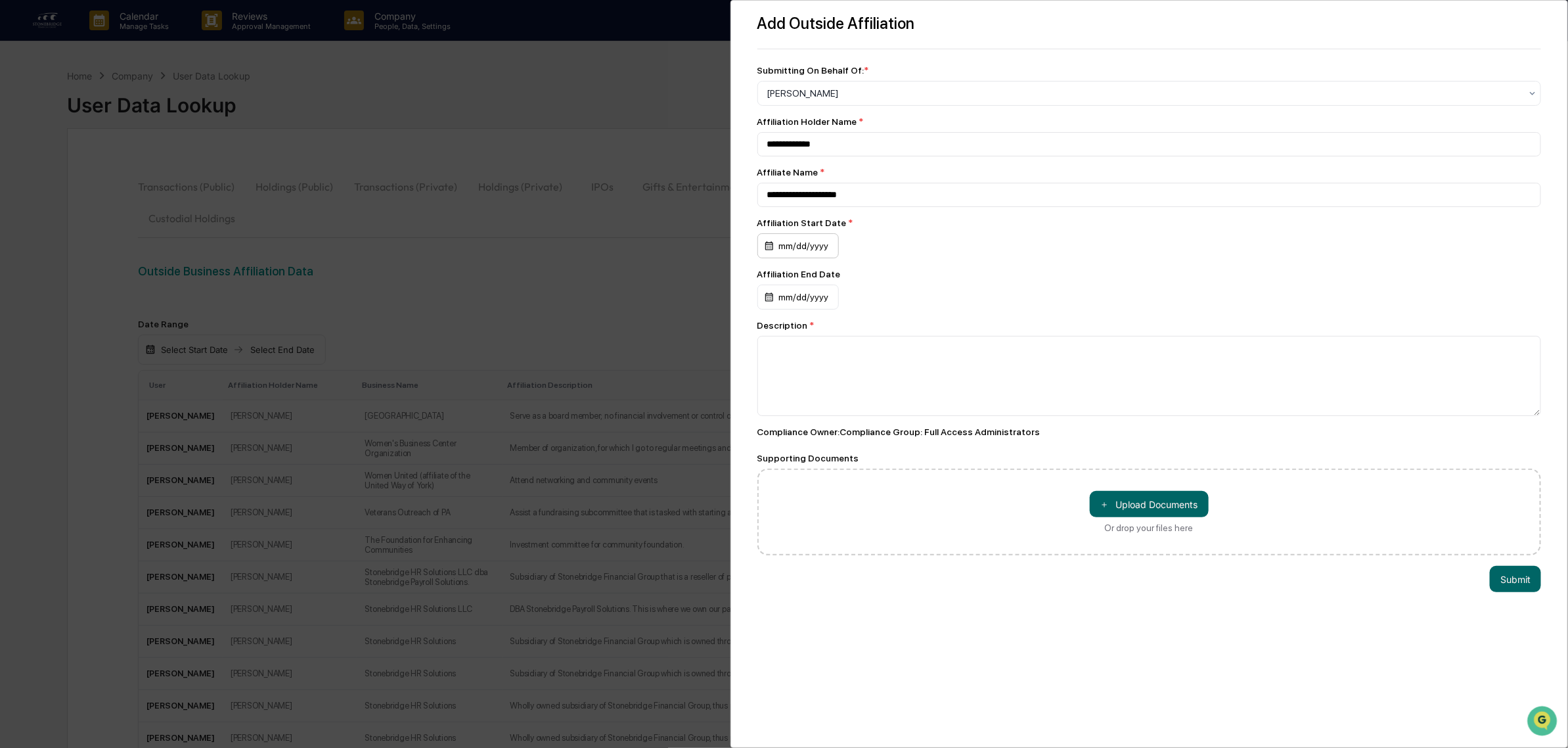
click at [782, 254] on div "mm/dd/yyyy" at bounding box center [798, 246] width 81 height 25
click at [808, 237] on div at bounding box center [788, 374] width 1577 height 748
click at [809, 251] on div "[DATE] S M T W T F S 1 2 3 4 5 6 7 8 9 10 11 12 13 14 15 16 17 18 19 20 21 22 2…" at bounding box center [784, 374] width 1568 height 748
click at [786, 257] on div "mm/dd/yyyy" at bounding box center [798, 246] width 81 height 25
click at [818, 391] on button "15" at bounding box center [814, 389] width 24 height 24
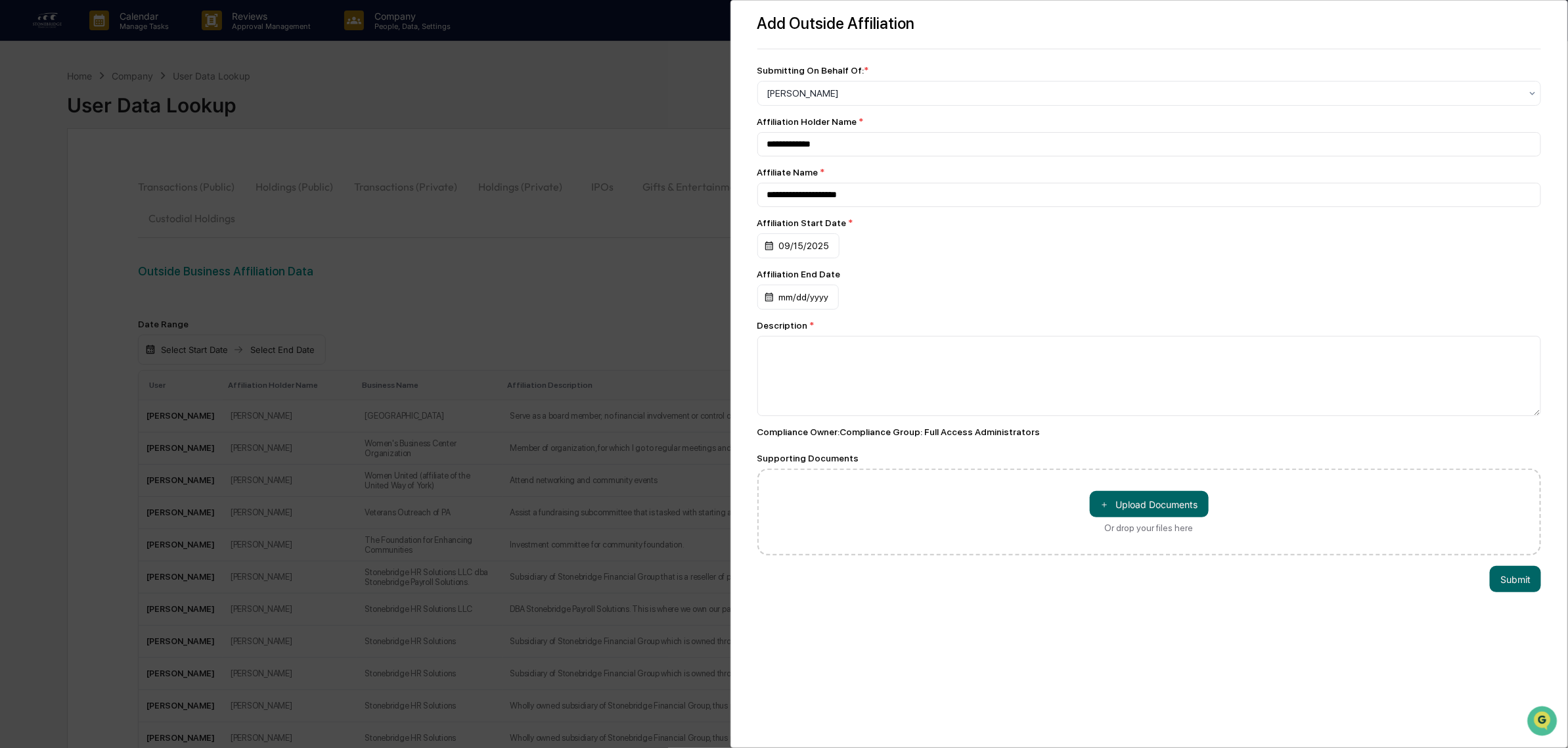
click at [1012, 327] on div "**********" at bounding box center [1149, 336] width 784 height 439
click at [844, 373] on textarea at bounding box center [1149, 375] width 784 height 80
click at [1115, 518] on button "＋ Upload Documents" at bounding box center [1149, 505] width 119 height 27
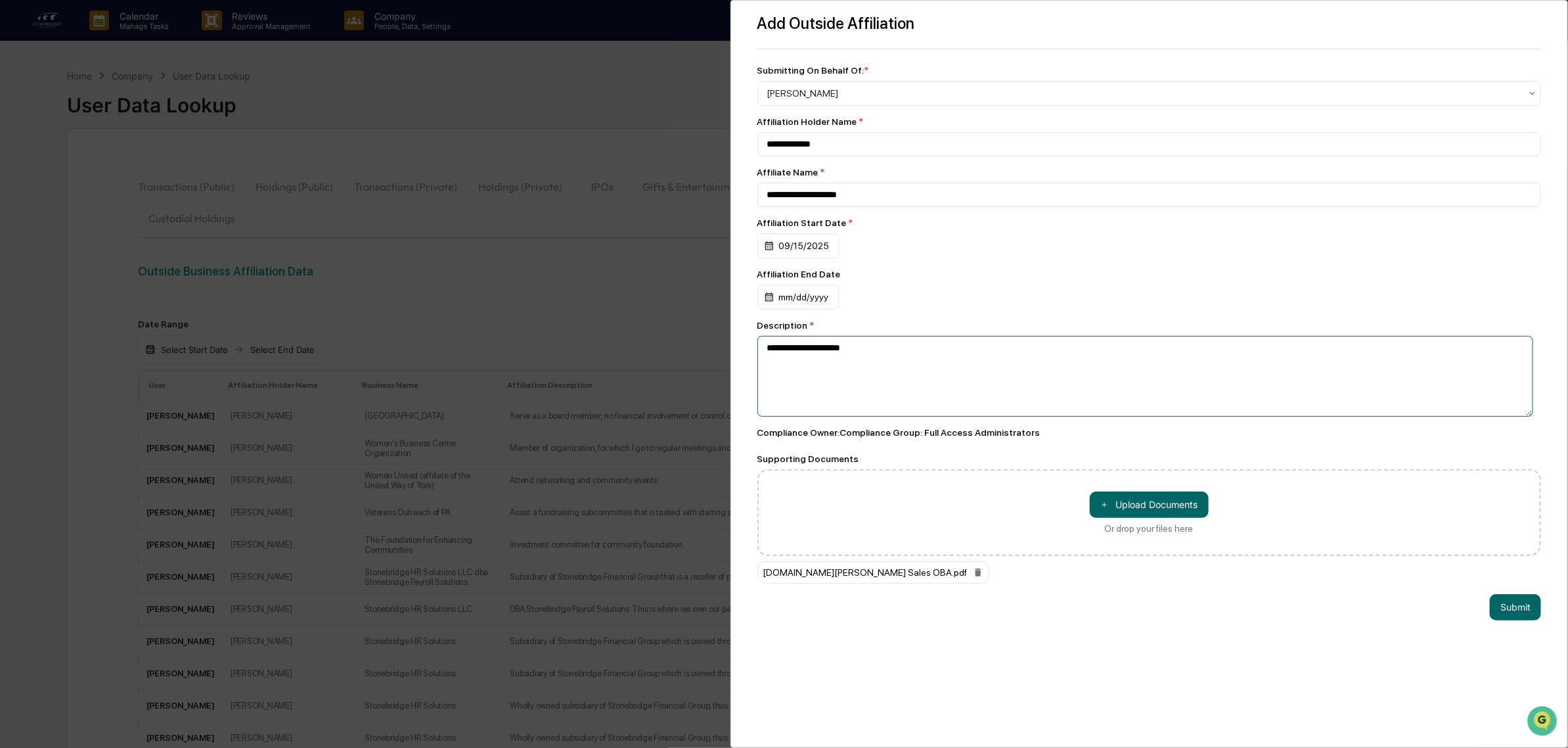
click at [950, 395] on textarea "**********" at bounding box center [1145, 375] width 776 height 81
type textarea "**********"
click at [1018, 290] on div "Affiliation End Date mm/dd/yyyy" at bounding box center [1149, 289] width 784 height 41
click at [766, 256] on div "09/15/2025" at bounding box center [798, 246] width 82 height 25
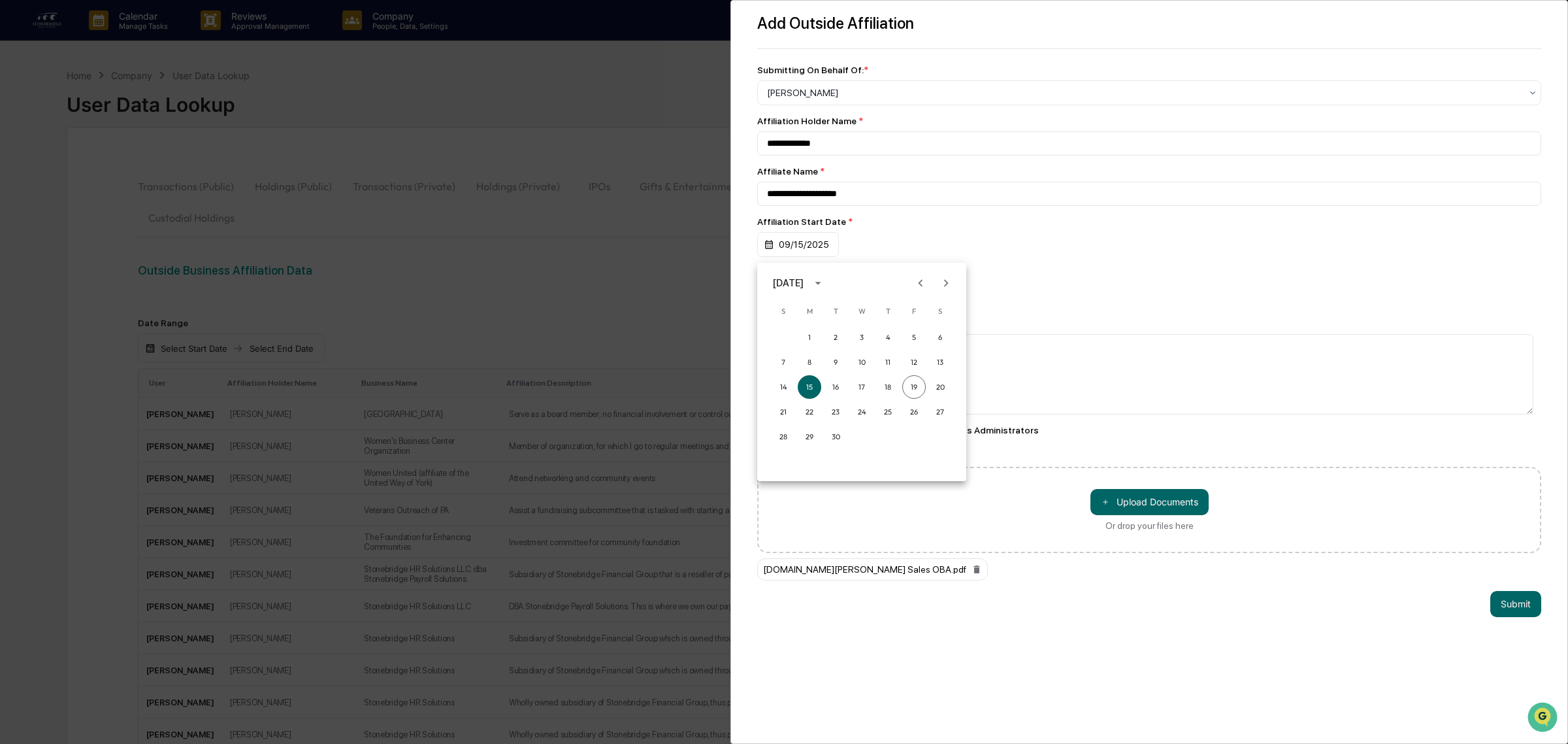
click at [827, 251] on div at bounding box center [784, 372] width 1568 height 744
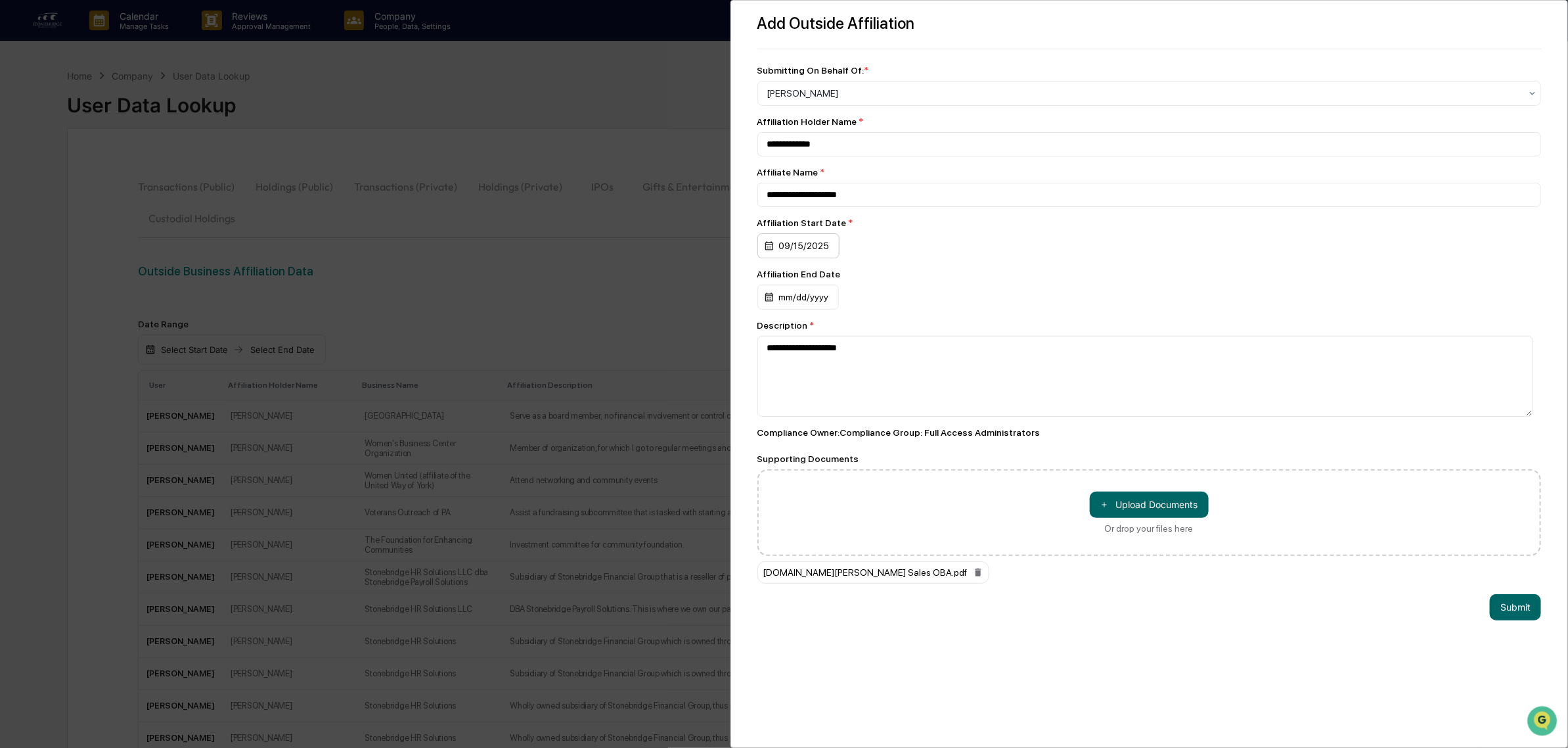
click at [817, 250] on div "09/15/2025" at bounding box center [798, 246] width 82 height 25
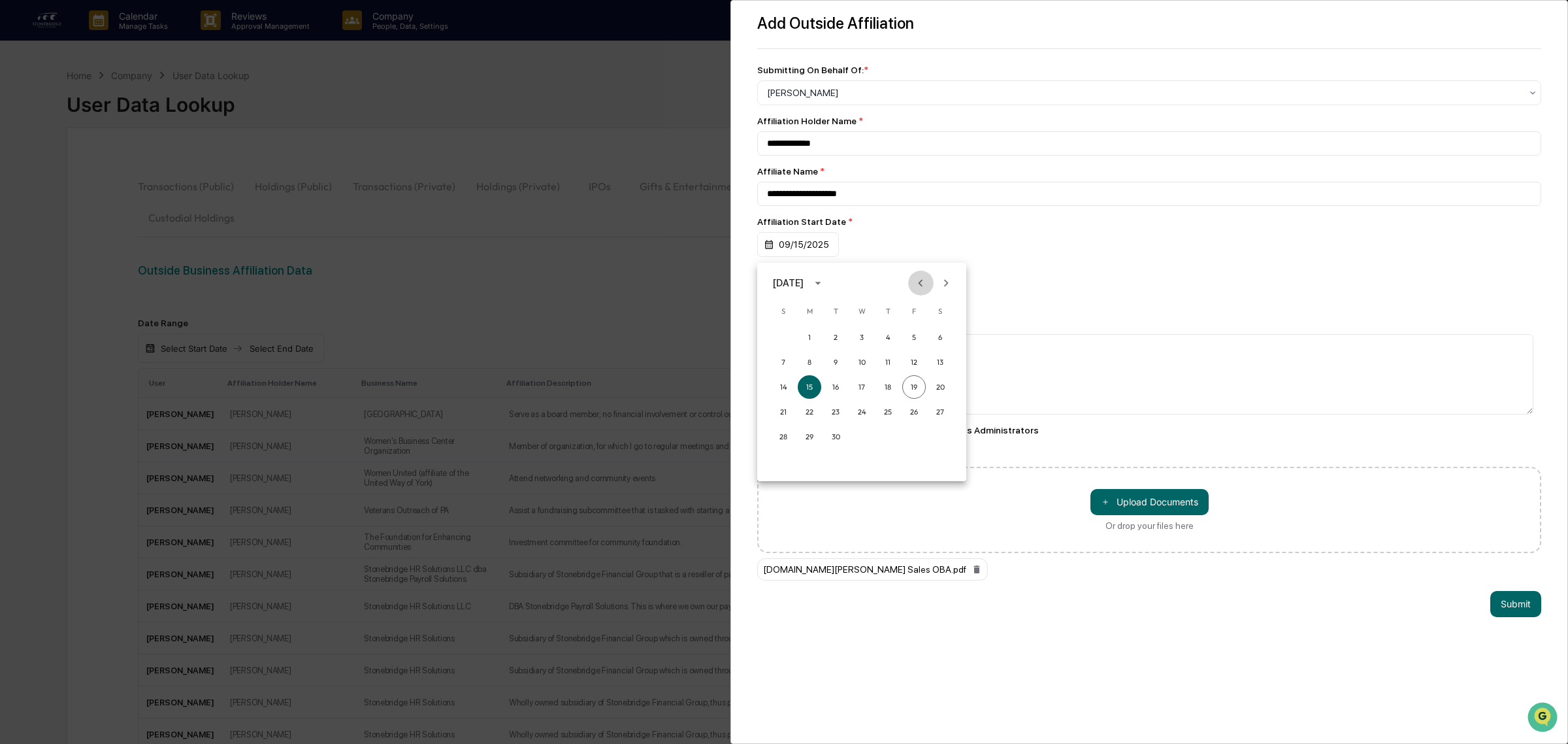
click at [922, 285] on icon "Previous month" at bounding box center [921, 283] width 15 height 15
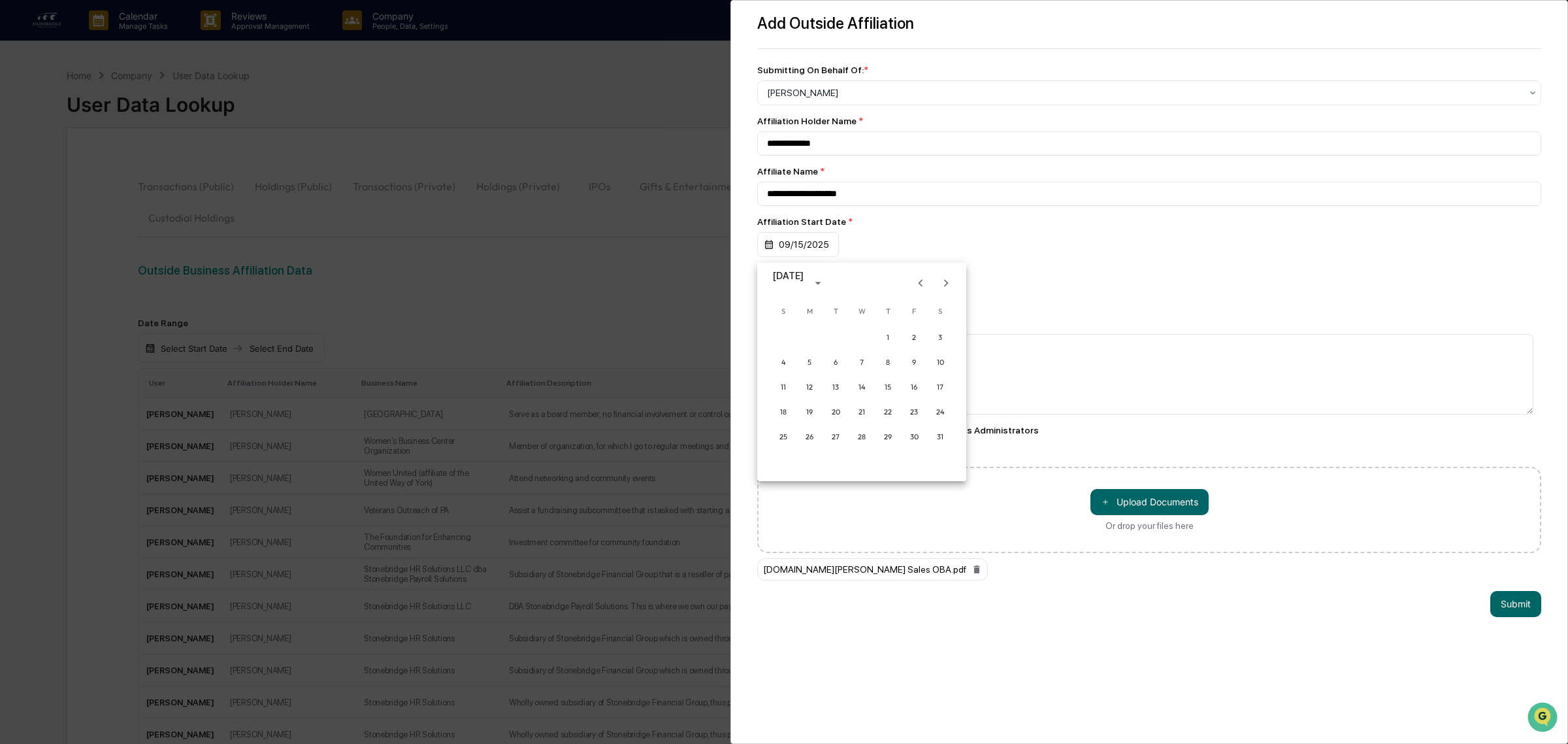
click at [922, 285] on icon "Previous month" at bounding box center [921, 283] width 15 height 15
click at [803, 286] on div "[DATE]" at bounding box center [788, 283] width 31 height 15
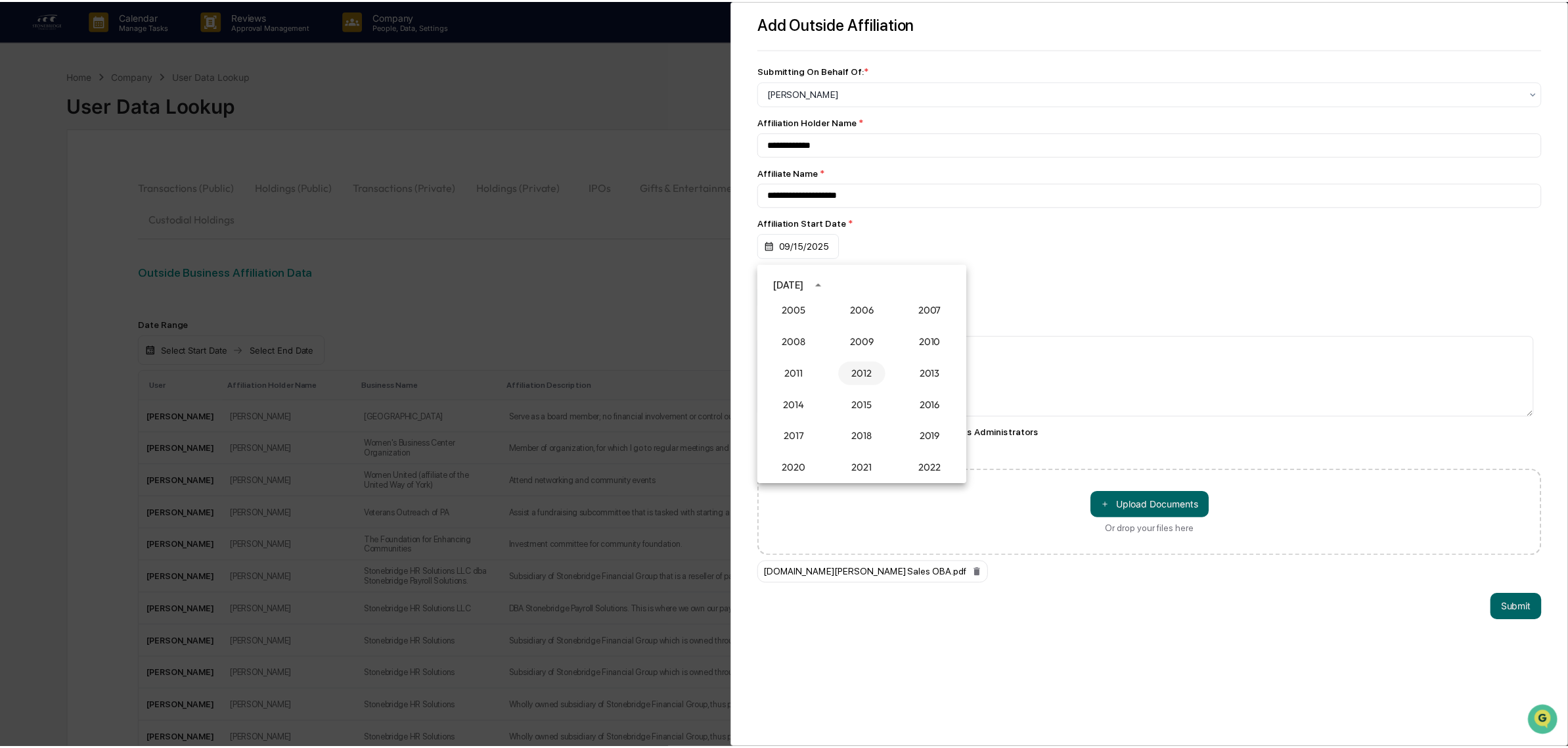
scroll to position [1135, 0]
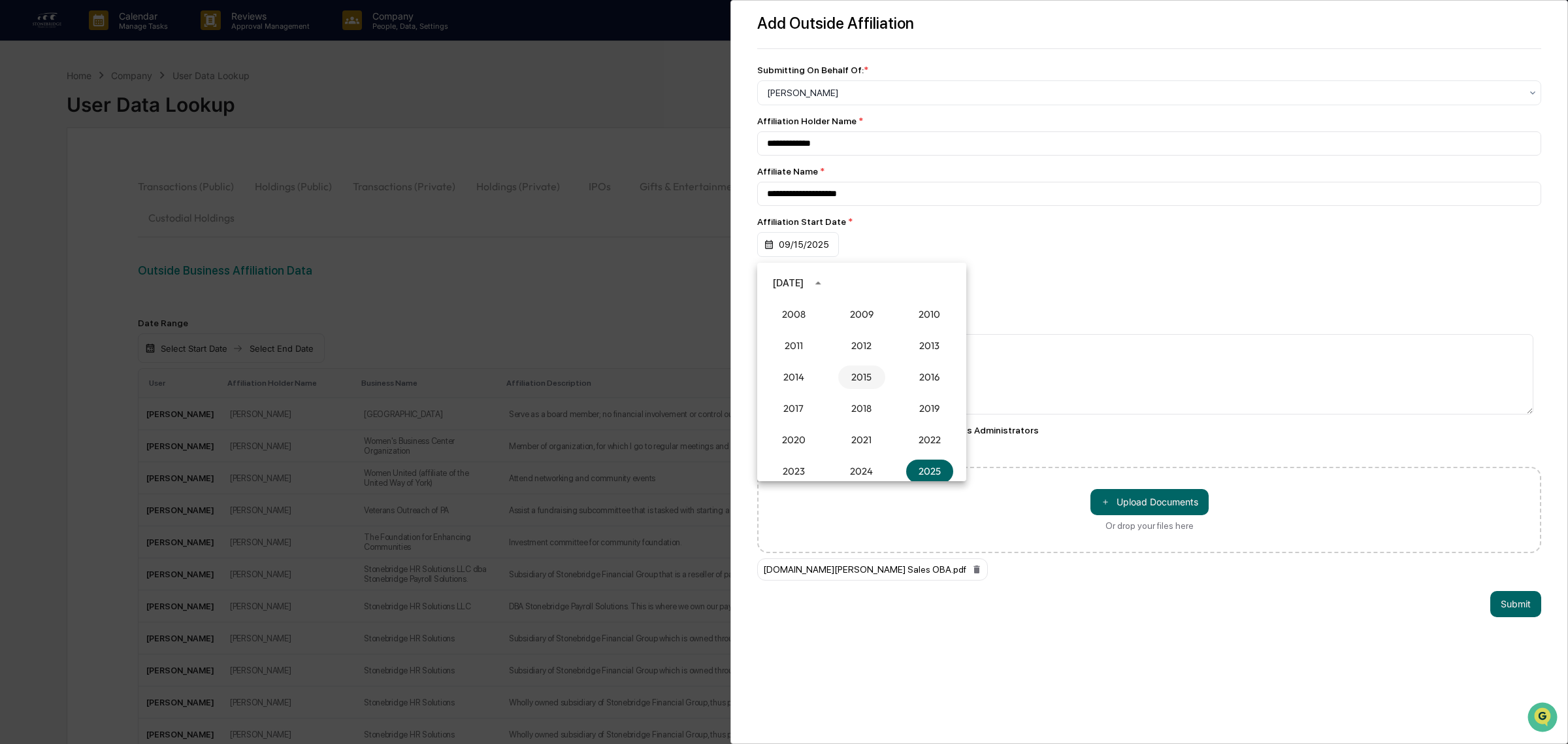
click at [856, 378] on button "2015" at bounding box center [862, 377] width 47 height 24
click at [802, 315] on button "Jan" at bounding box center [794, 315] width 47 height 24
click at [921, 283] on icon "Previous month" at bounding box center [921, 283] width 15 height 15
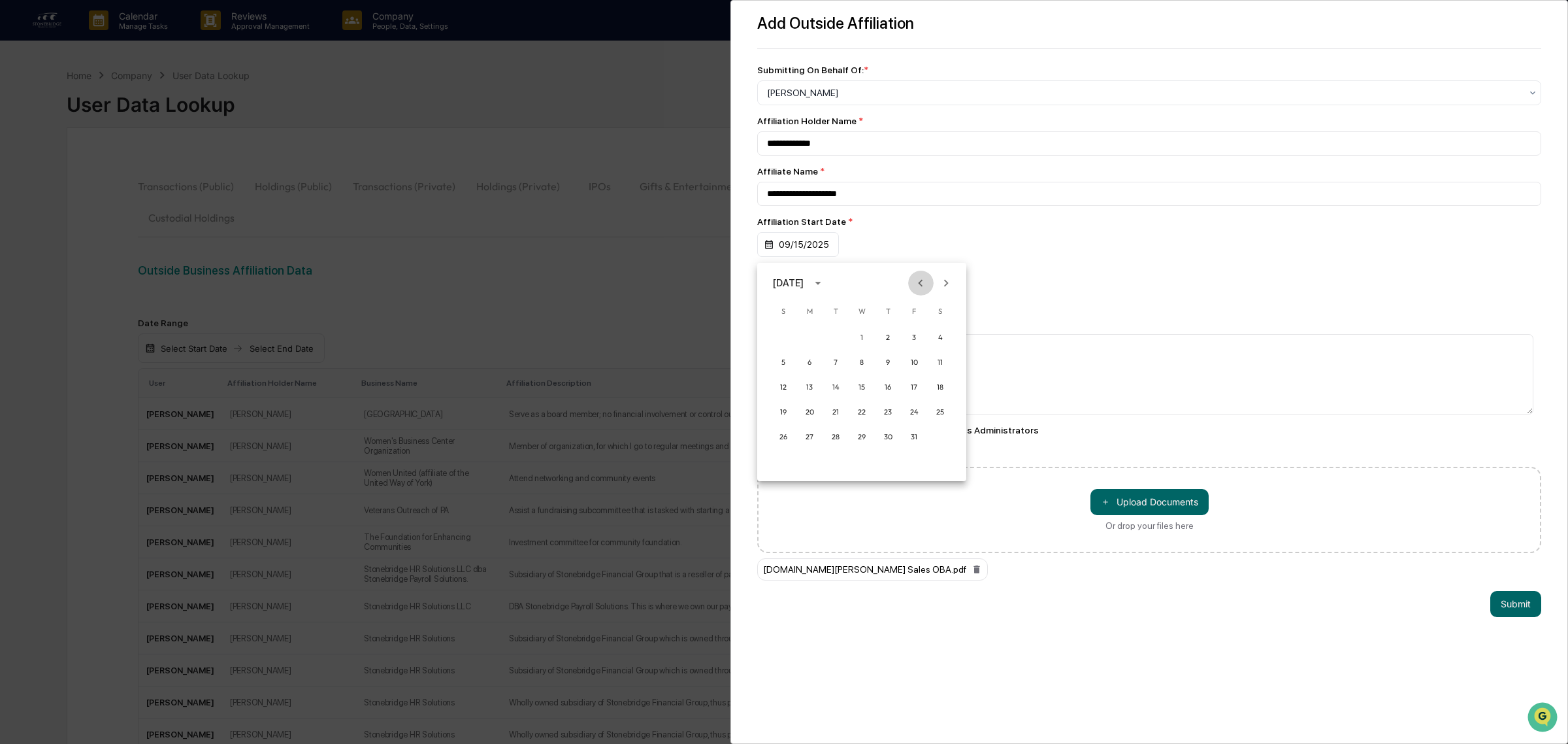
click at [921, 283] on icon "Previous month" at bounding box center [921, 283] width 15 height 15
click at [956, 287] on button "Next month" at bounding box center [946, 283] width 25 height 25
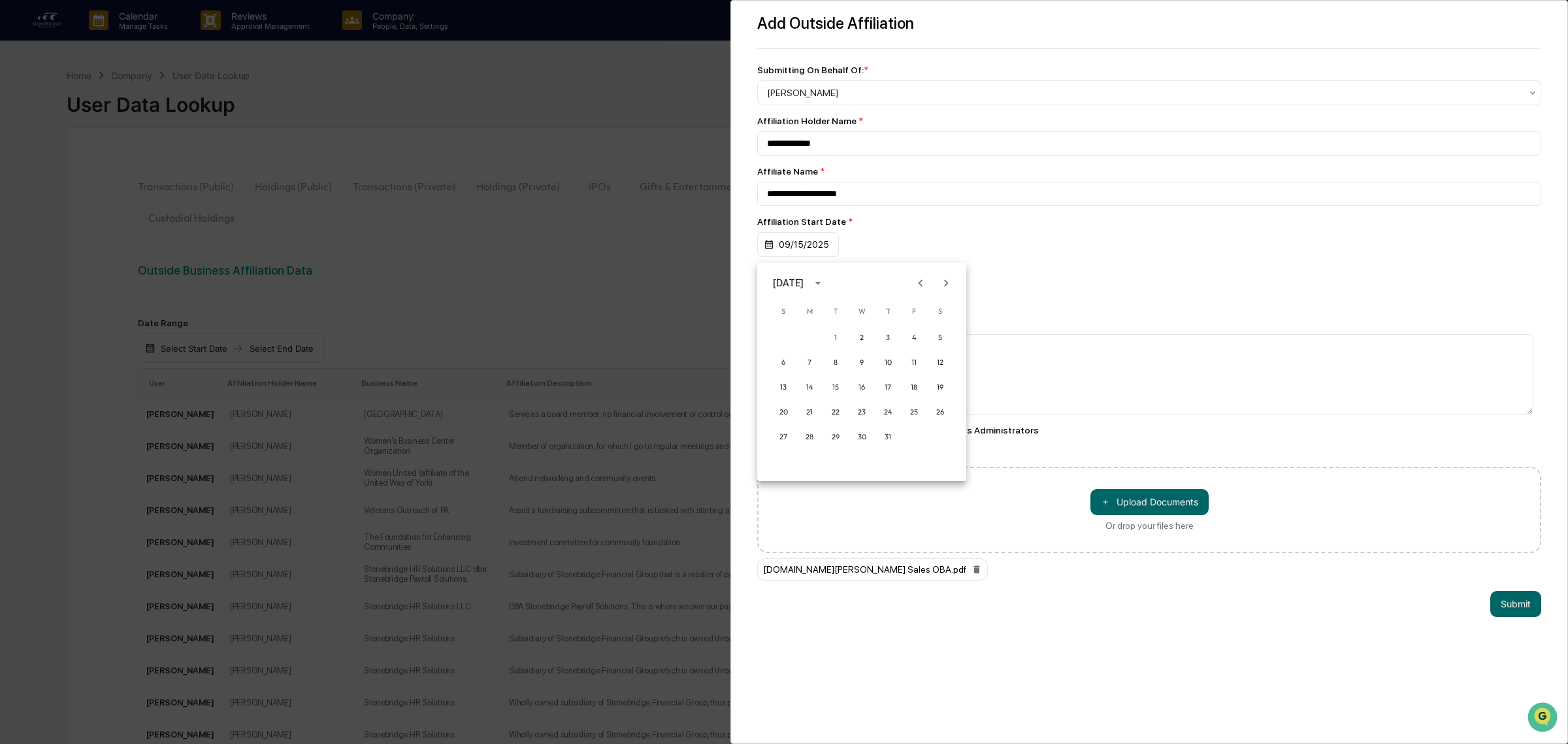
click at [949, 286] on icon "Next month" at bounding box center [946, 283] width 15 height 15
click at [950, 285] on icon "Next month" at bounding box center [946, 283] width 15 height 15
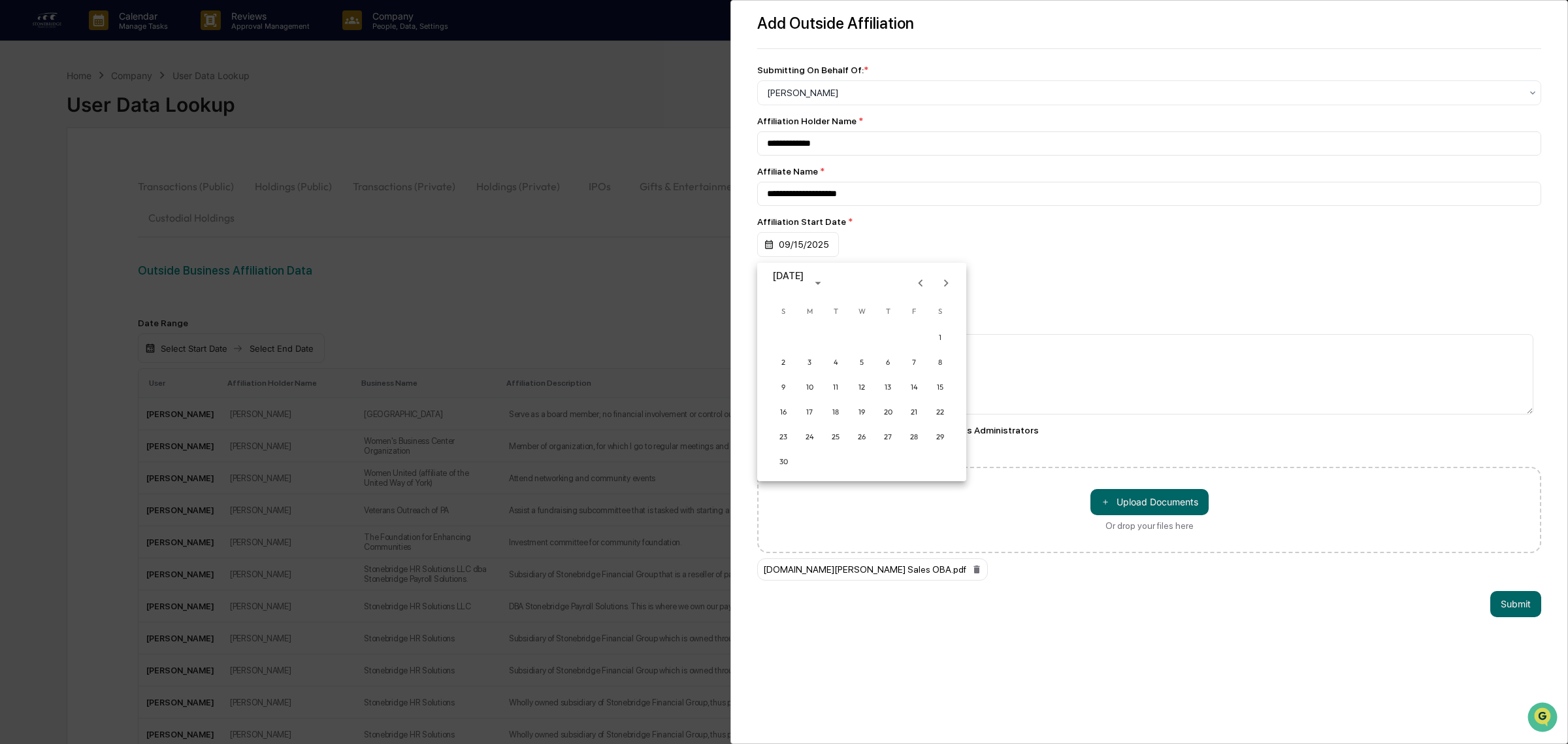
click at [950, 285] on icon "Next month" at bounding box center [946, 283] width 15 height 15
click at [951, 285] on icon "Next month" at bounding box center [946, 283] width 15 height 15
click at [880, 360] on button "12" at bounding box center [888, 362] width 24 height 24
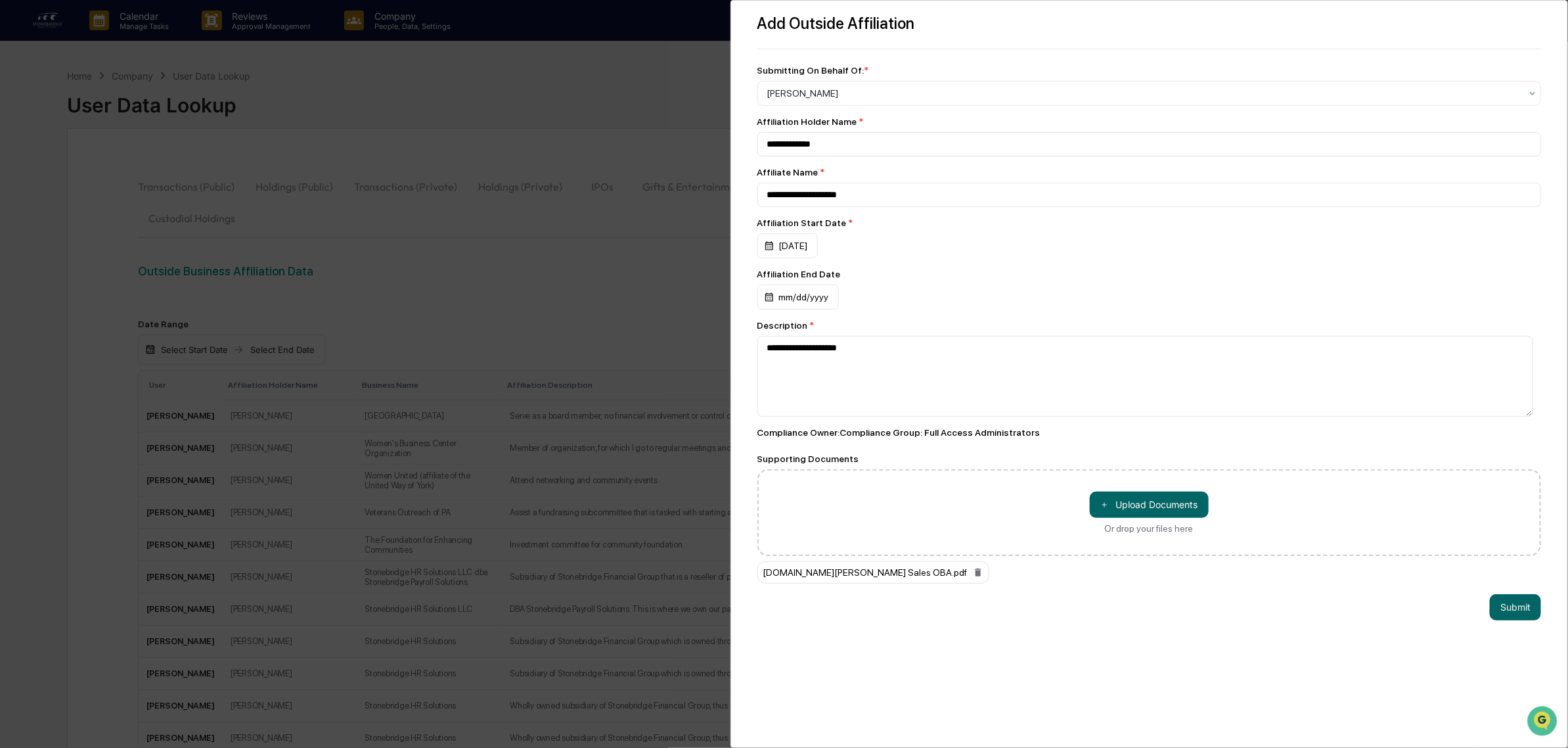
click at [1010, 258] on div "[DATE]" at bounding box center [1149, 246] width 784 height 25
drag, startPoint x: 1500, startPoint y: 619, endPoint x: 1505, endPoint y: 625, distance: 7.8
click at [1501, 619] on button "Submit" at bounding box center [1515, 608] width 51 height 27
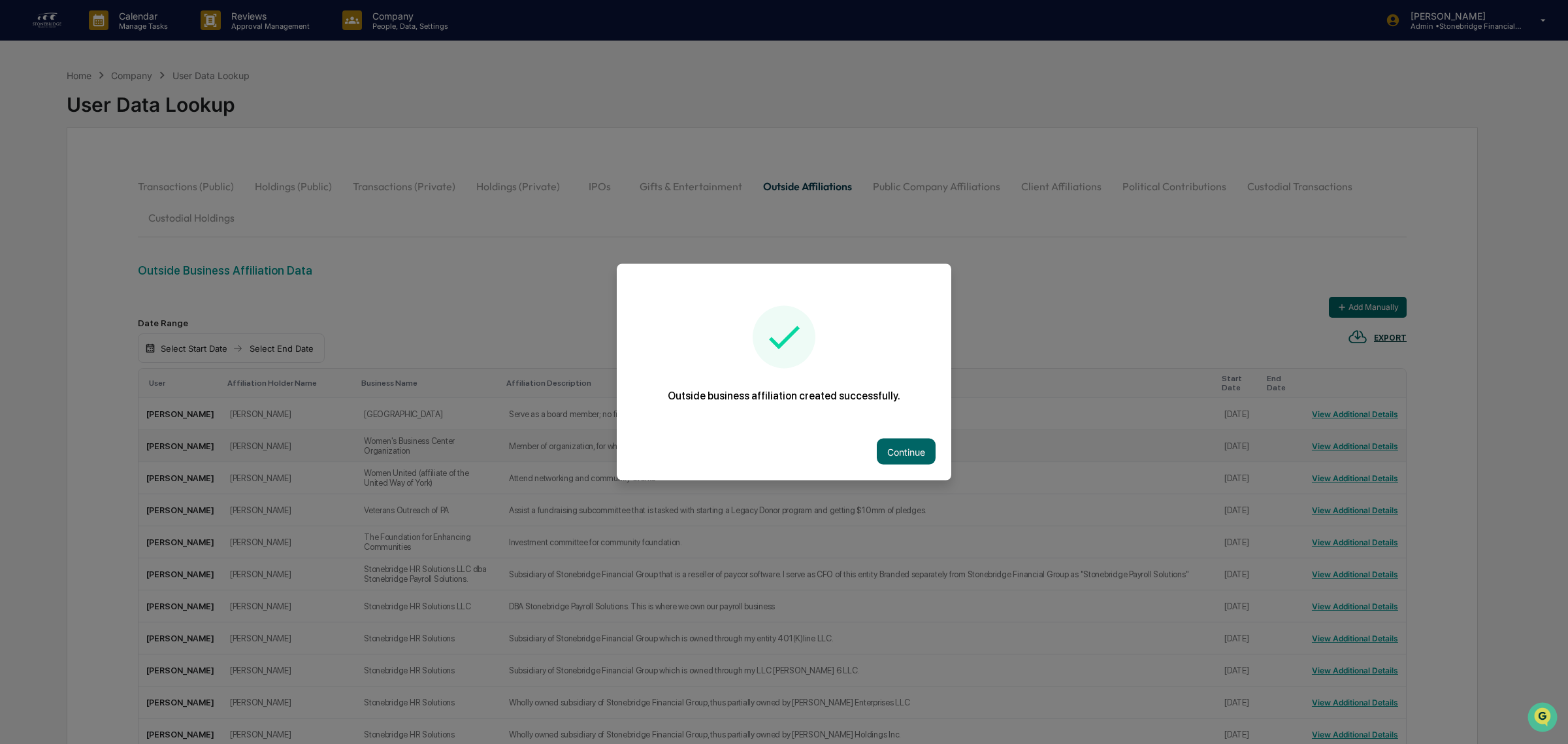
click at [929, 448] on button "Continue" at bounding box center [906, 452] width 59 height 26
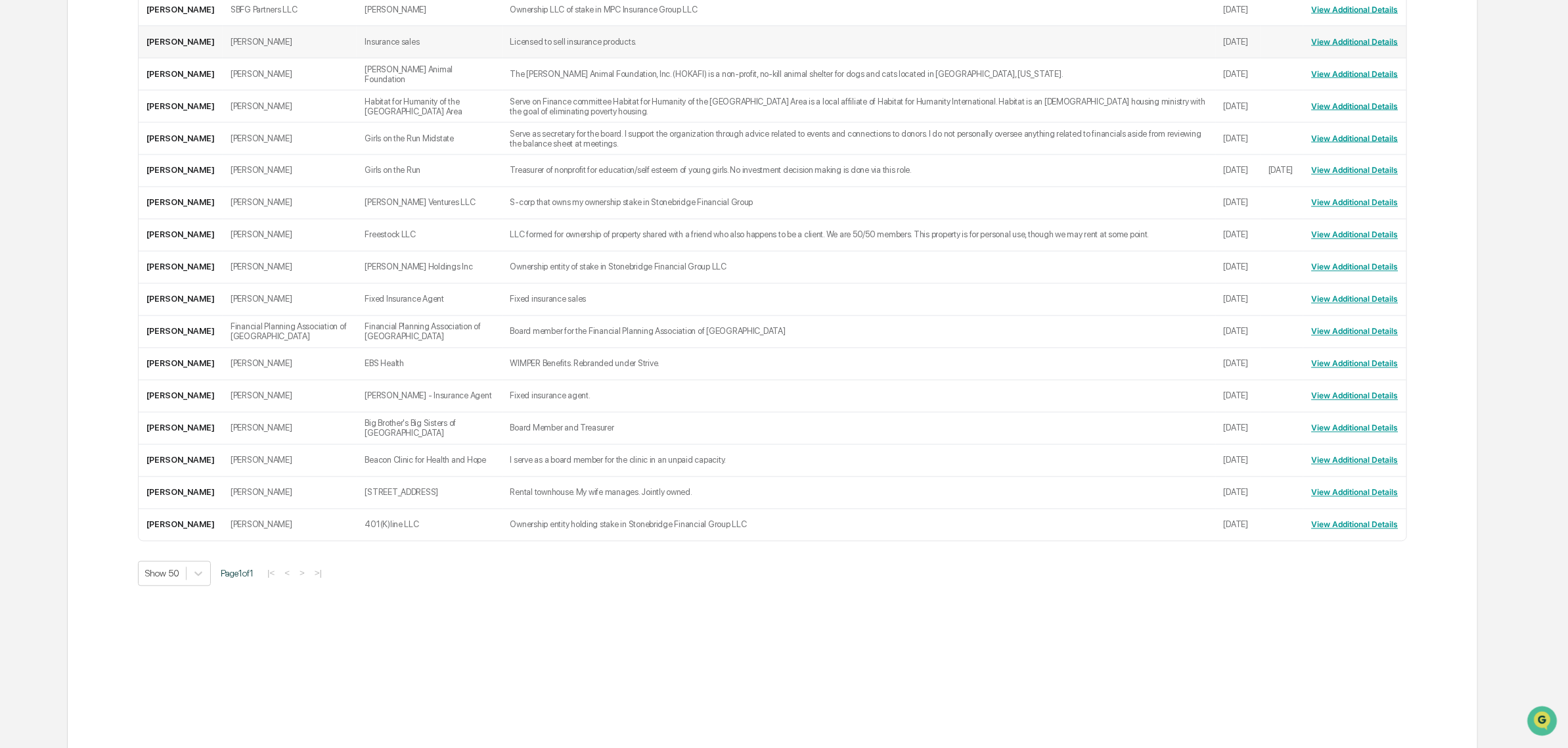
scroll to position [1449, 0]
